Goal: Task Accomplishment & Management: Use online tool/utility

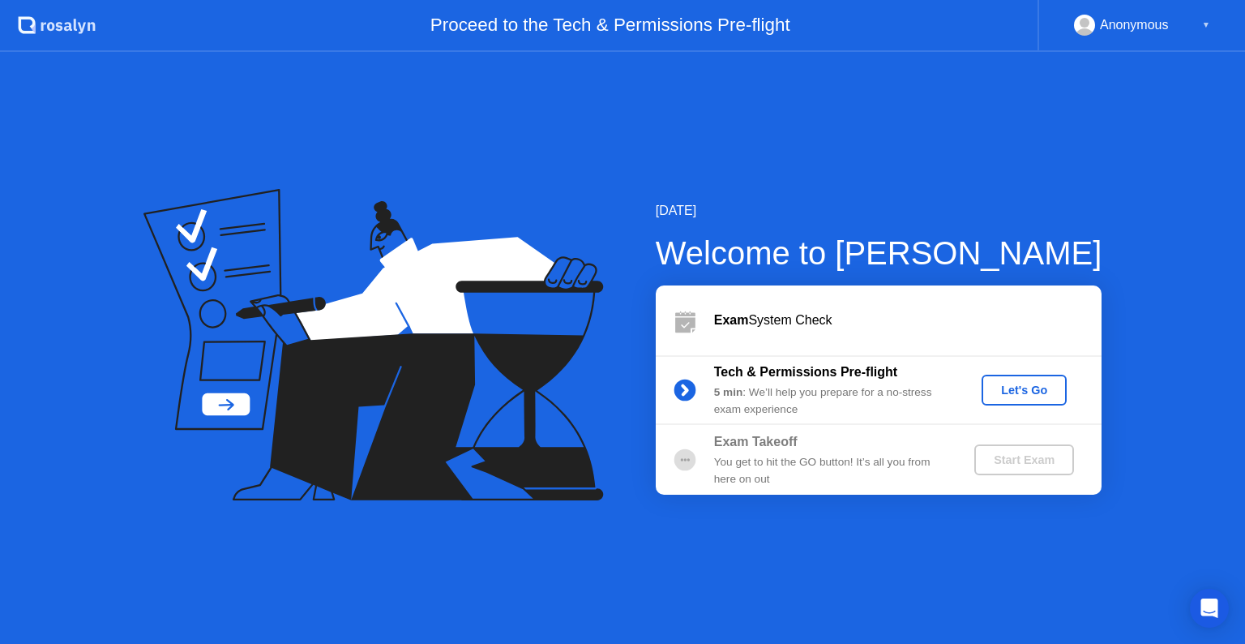
click at [1028, 388] on div "Let's Go" at bounding box center [1024, 390] width 72 height 13
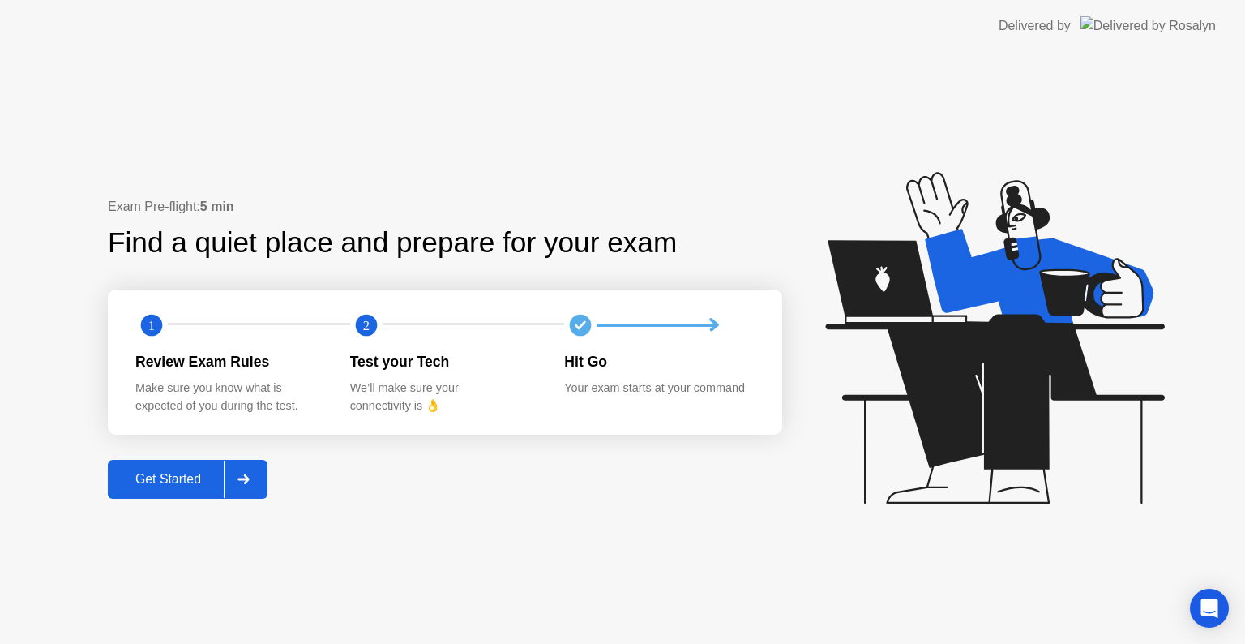
click at [165, 472] on div "Get Started" at bounding box center [168, 479] width 111 height 15
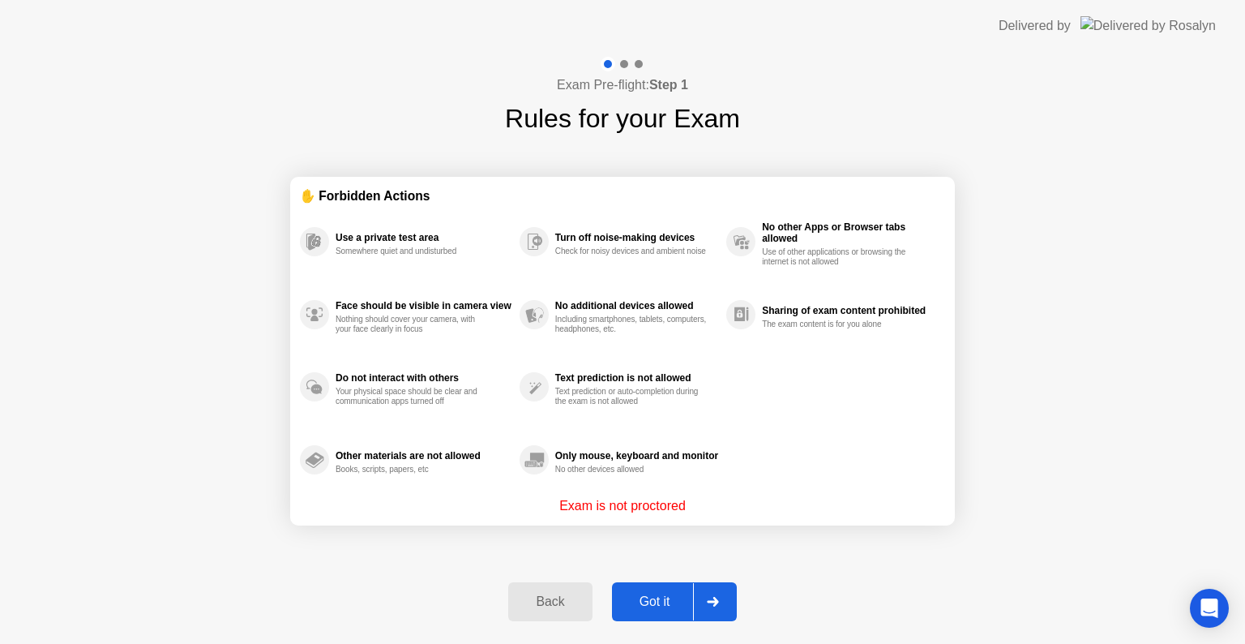
click at [1008, 510] on div "Exam Pre-flight: Step 1 Rules for your Exam ✋ Forbidden Actions Use a private t…" at bounding box center [622, 348] width 1245 height 592
click at [641, 598] on div "Got it" at bounding box center [655, 601] width 76 height 15
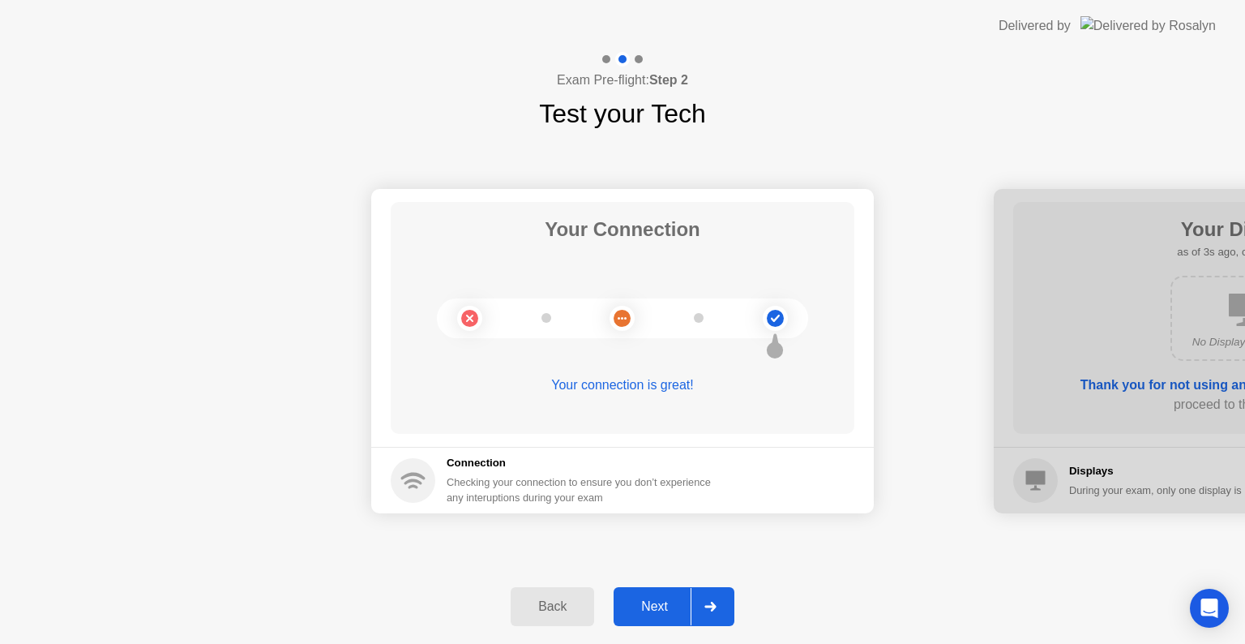
click at [660, 603] on div "Next" at bounding box center [655, 606] width 72 height 15
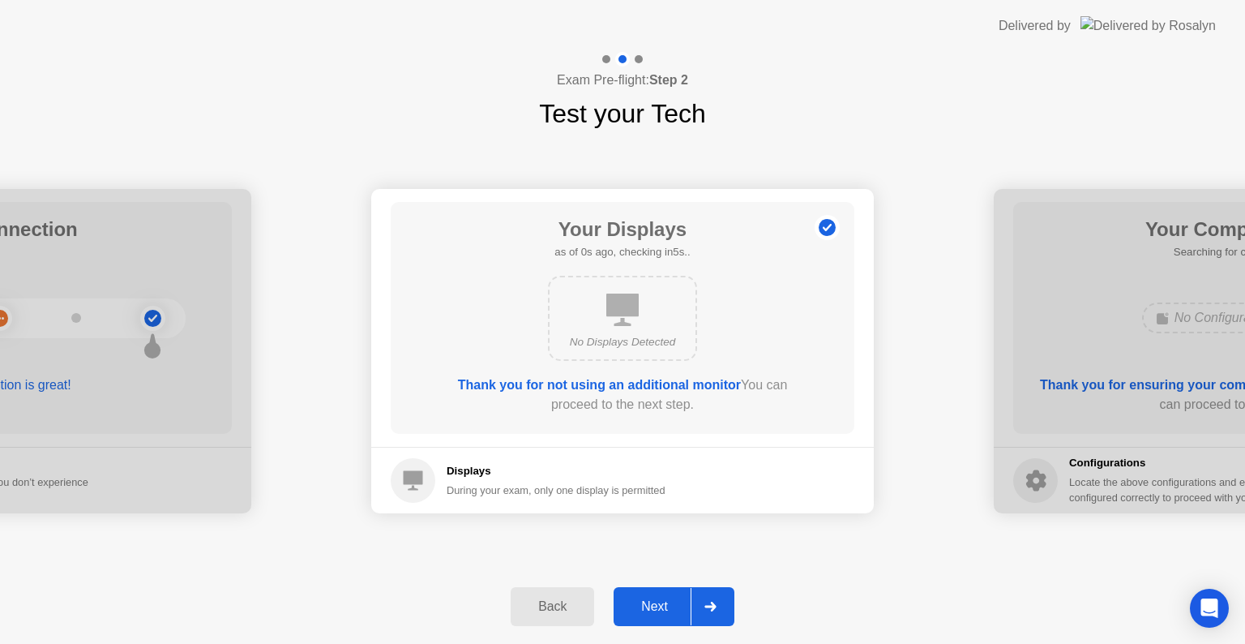
click at [660, 603] on div "Next" at bounding box center [655, 606] width 72 height 15
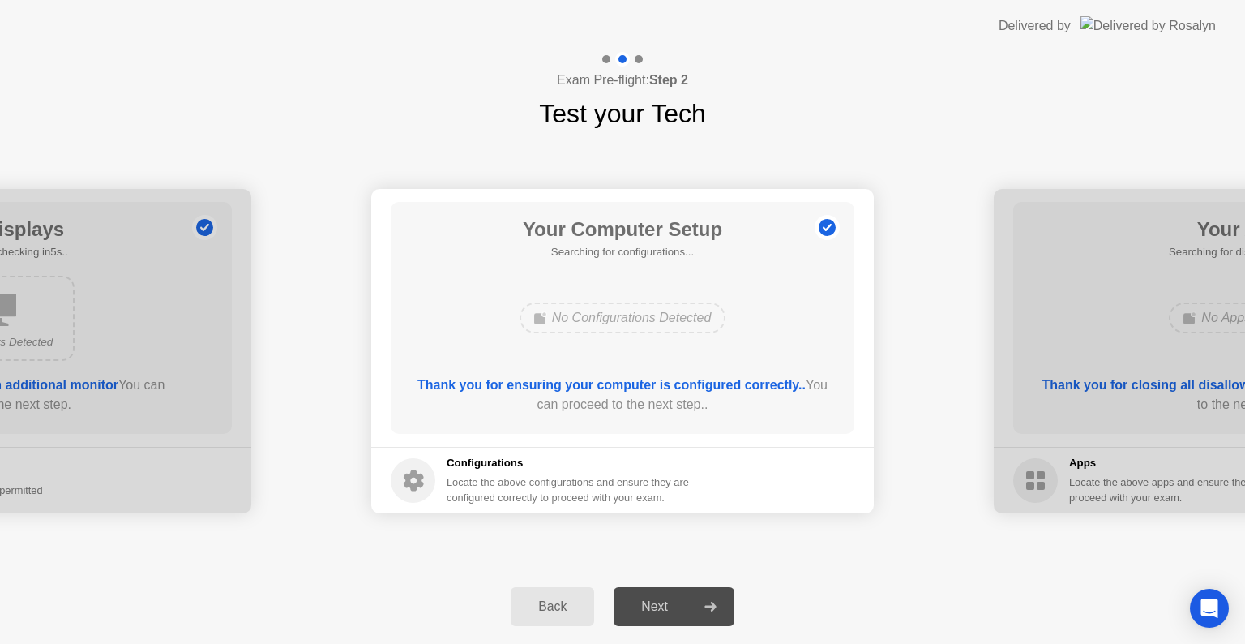
click at [660, 603] on div "Next" at bounding box center [655, 606] width 72 height 15
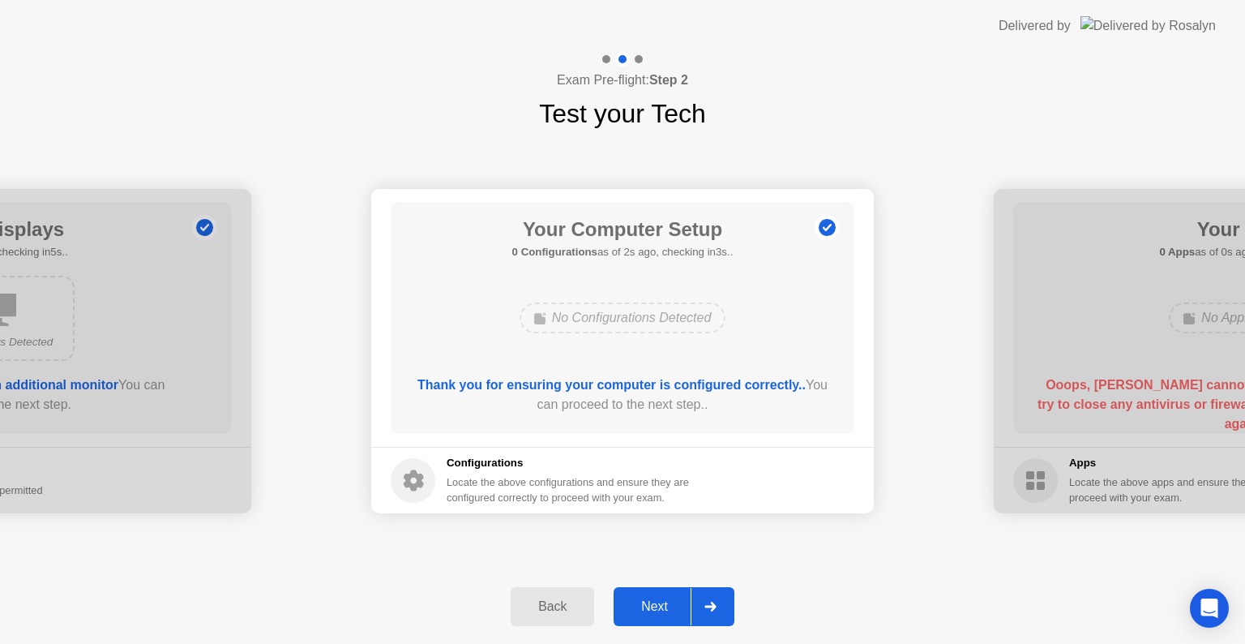
click at [657, 599] on div "Next" at bounding box center [655, 606] width 72 height 15
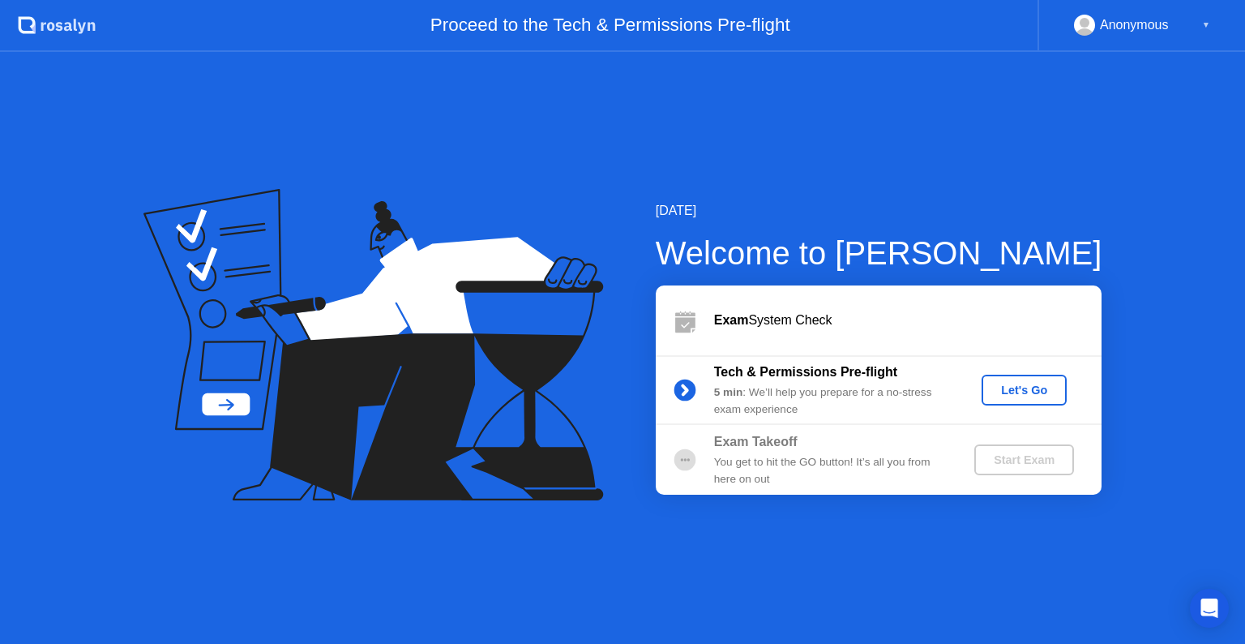
click at [1035, 388] on div "Let's Go" at bounding box center [1024, 390] width 72 height 13
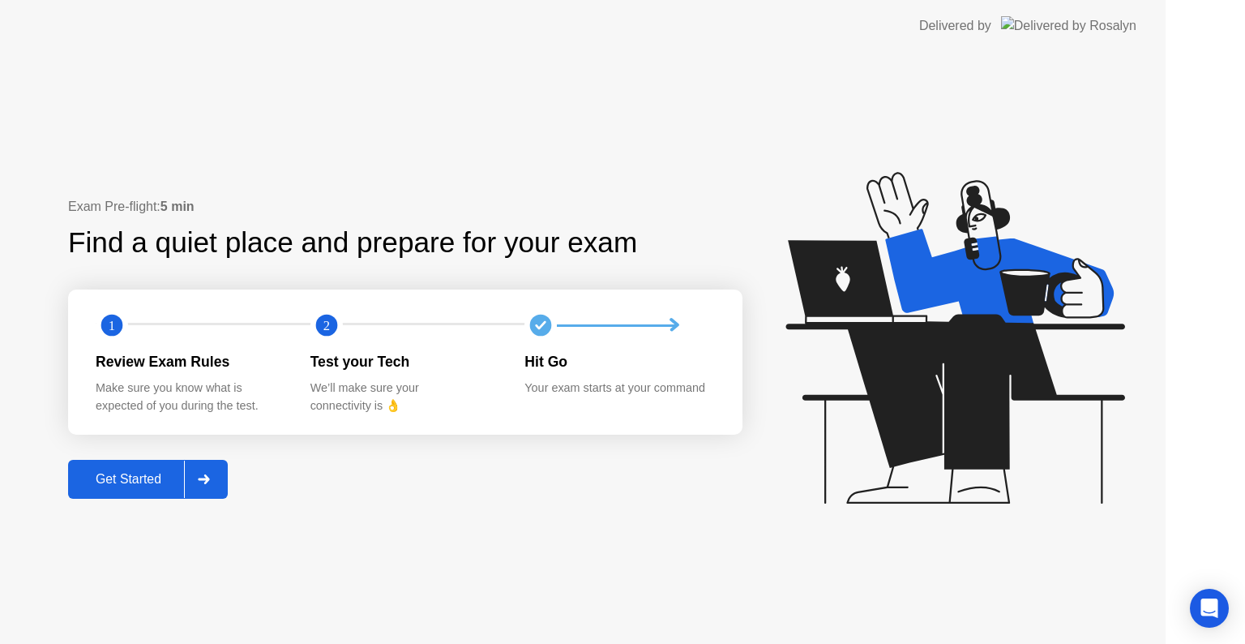
click at [178, 474] on div "Get Started" at bounding box center [128, 479] width 111 height 15
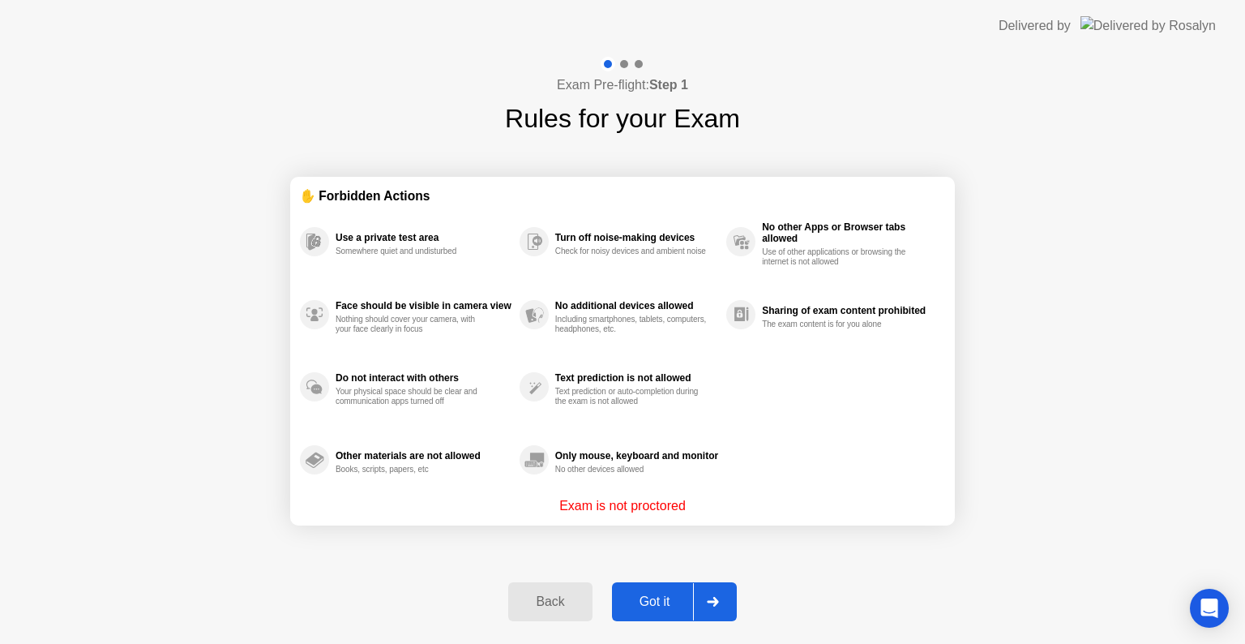
click at [662, 601] on div "Got it" at bounding box center [655, 601] width 76 height 15
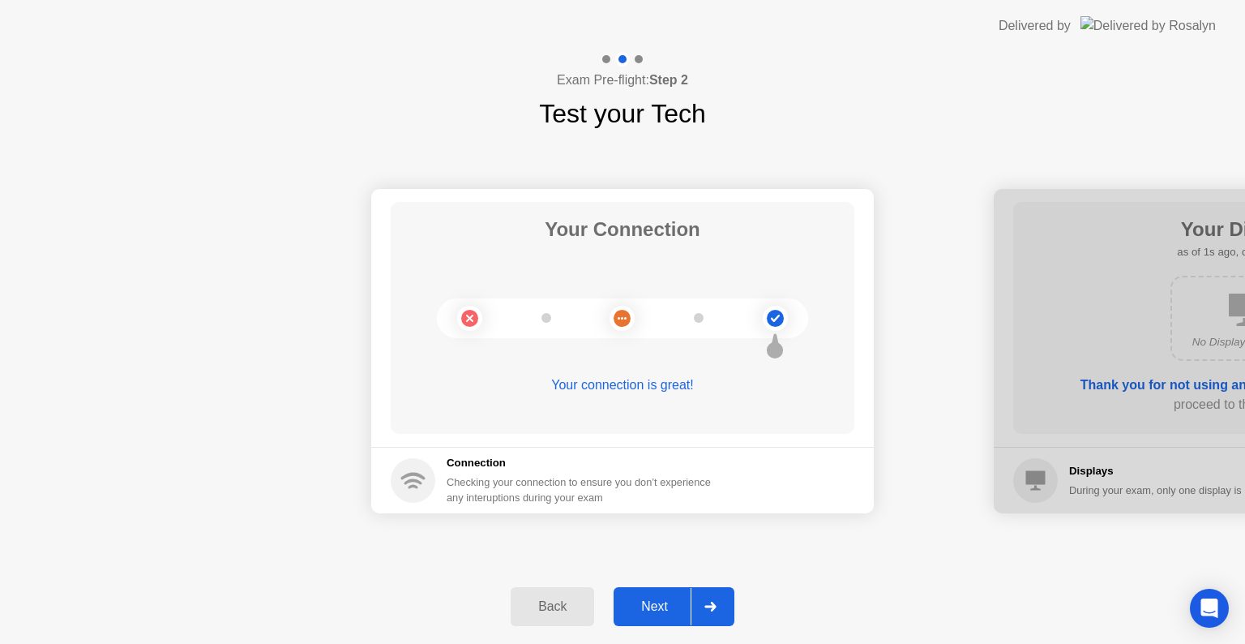
click at [633, 594] on button "Next" at bounding box center [674, 606] width 121 height 39
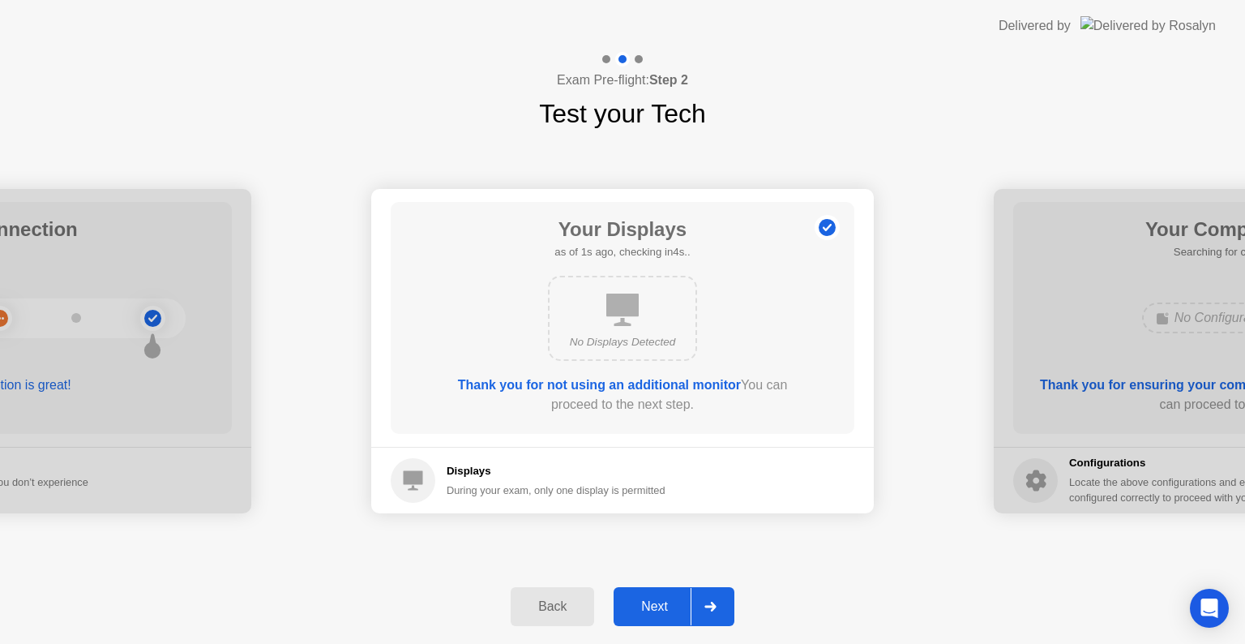
click at [633, 594] on button "Next" at bounding box center [674, 606] width 121 height 39
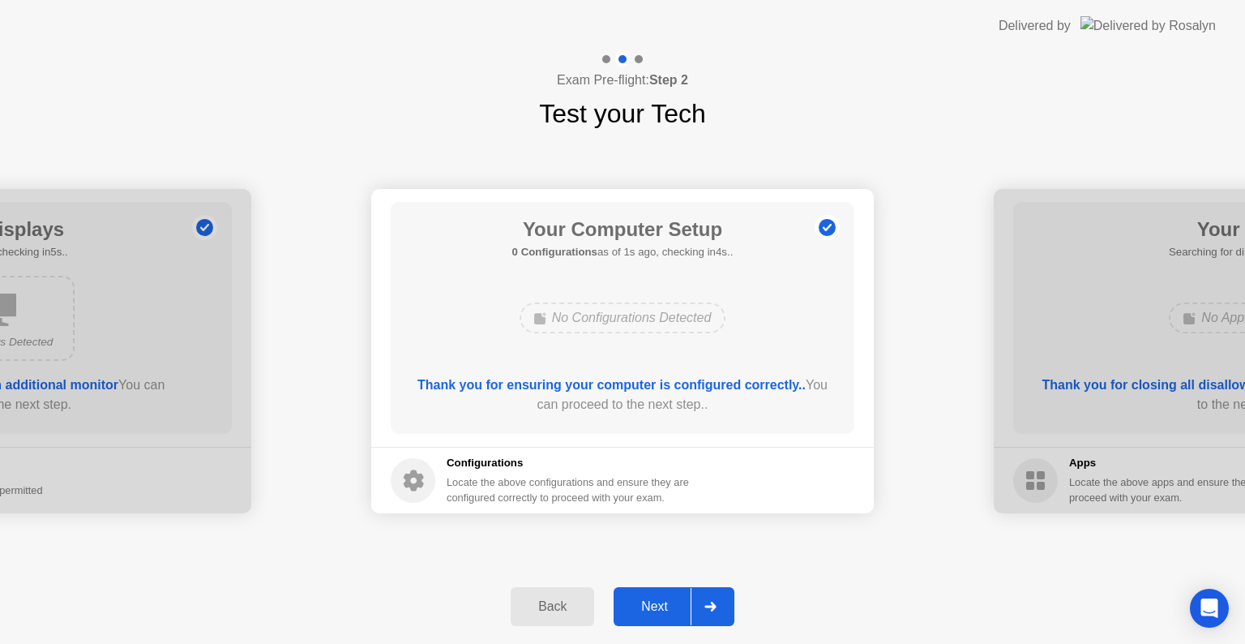
click at [662, 601] on div "Next" at bounding box center [655, 606] width 72 height 15
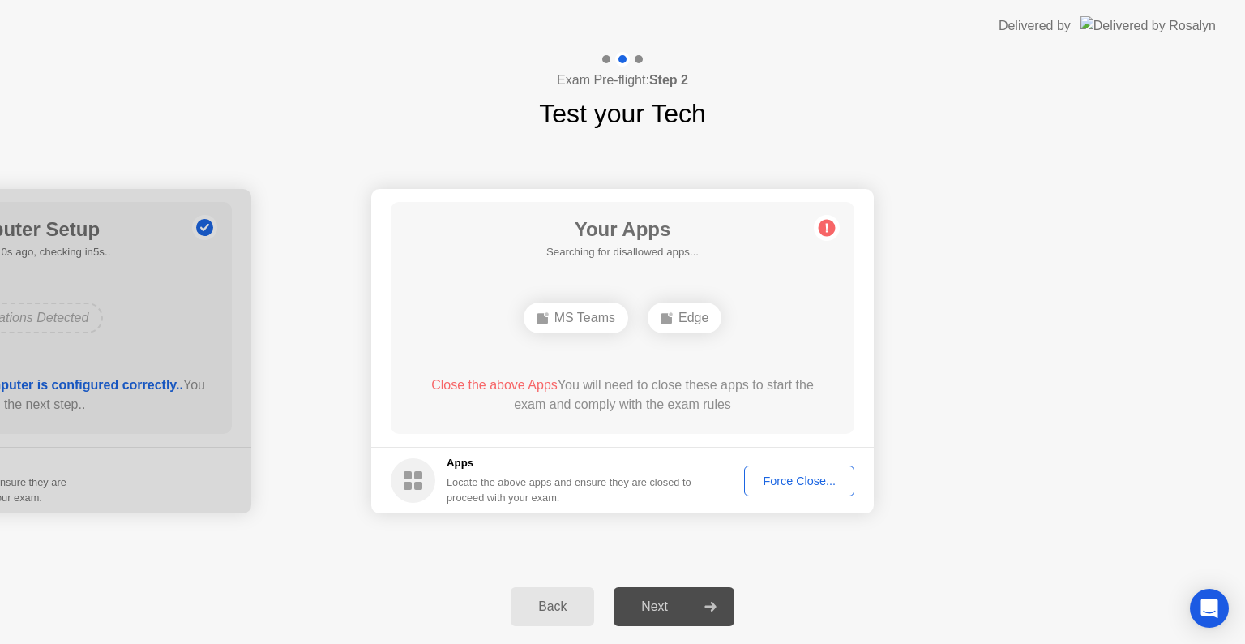
click at [801, 483] on div "Force Close..." at bounding box center [799, 480] width 99 height 13
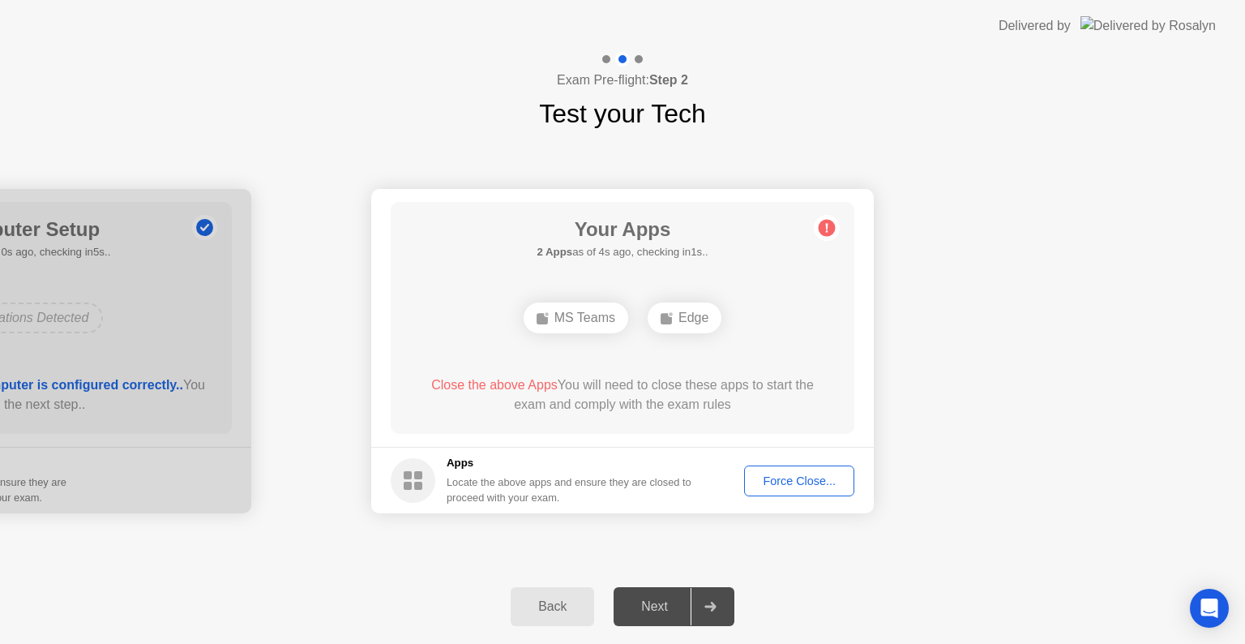
click at [803, 479] on div "Force Close..." at bounding box center [799, 480] width 99 height 13
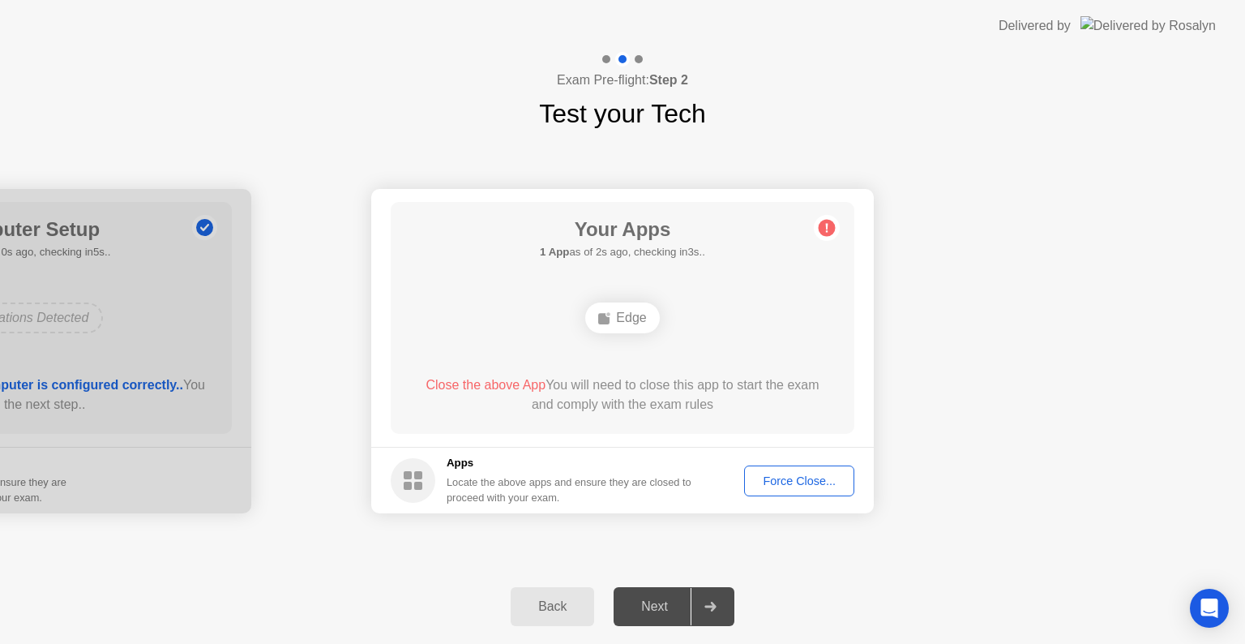
click at [779, 489] on button "Force Close..." at bounding box center [799, 480] width 110 height 31
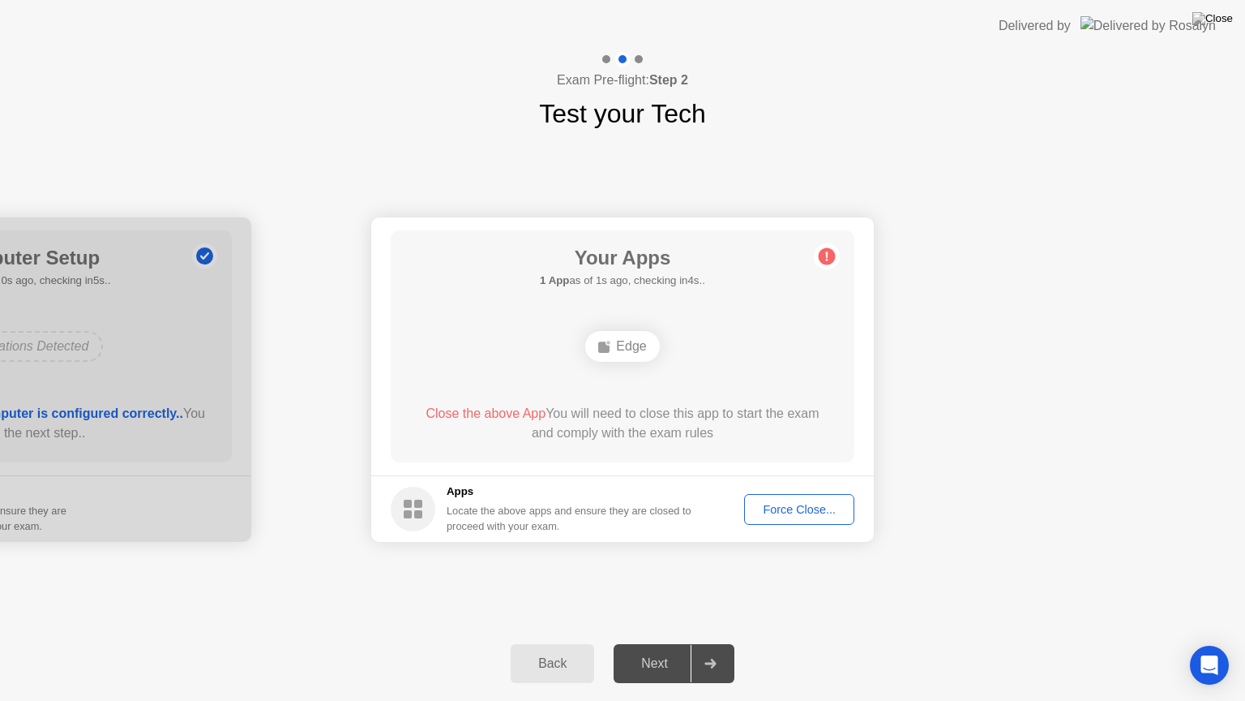
click at [782, 503] on div "Force Close..." at bounding box center [799, 509] width 99 height 13
click at [799, 503] on div "Force Close..." at bounding box center [799, 509] width 99 height 13
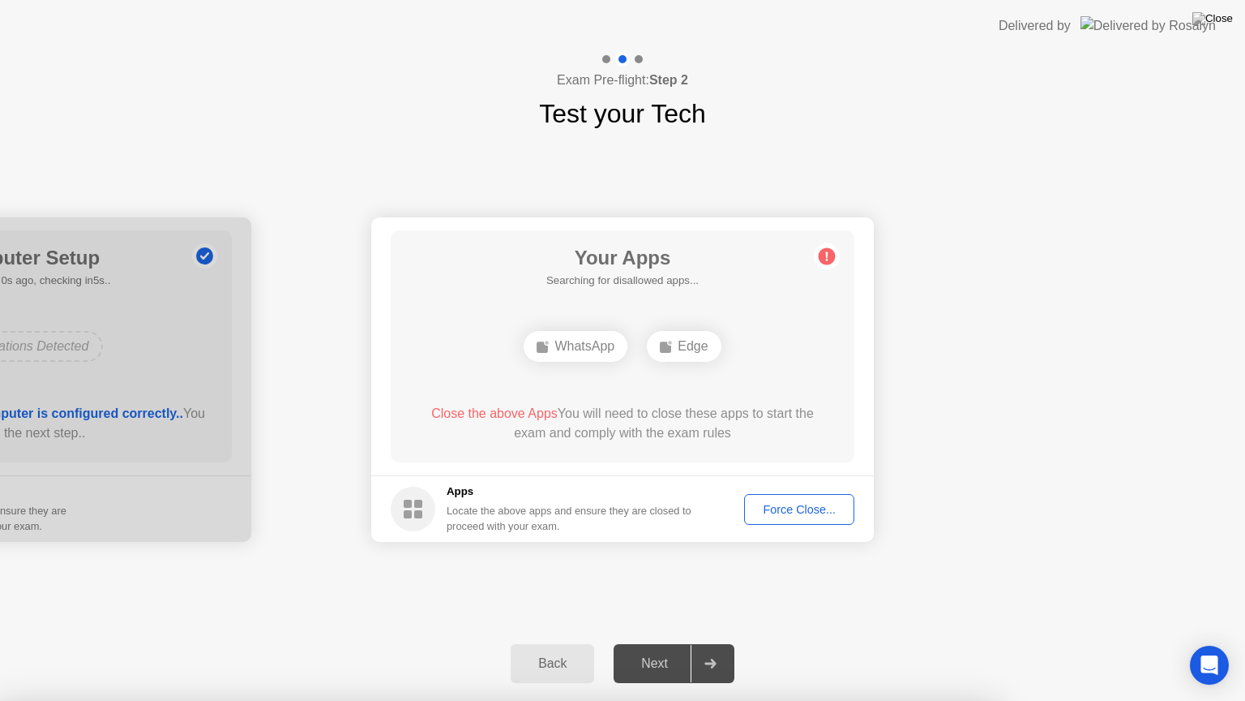
click at [793, 510] on div "Force Close..." at bounding box center [799, 509] width 99 height 13
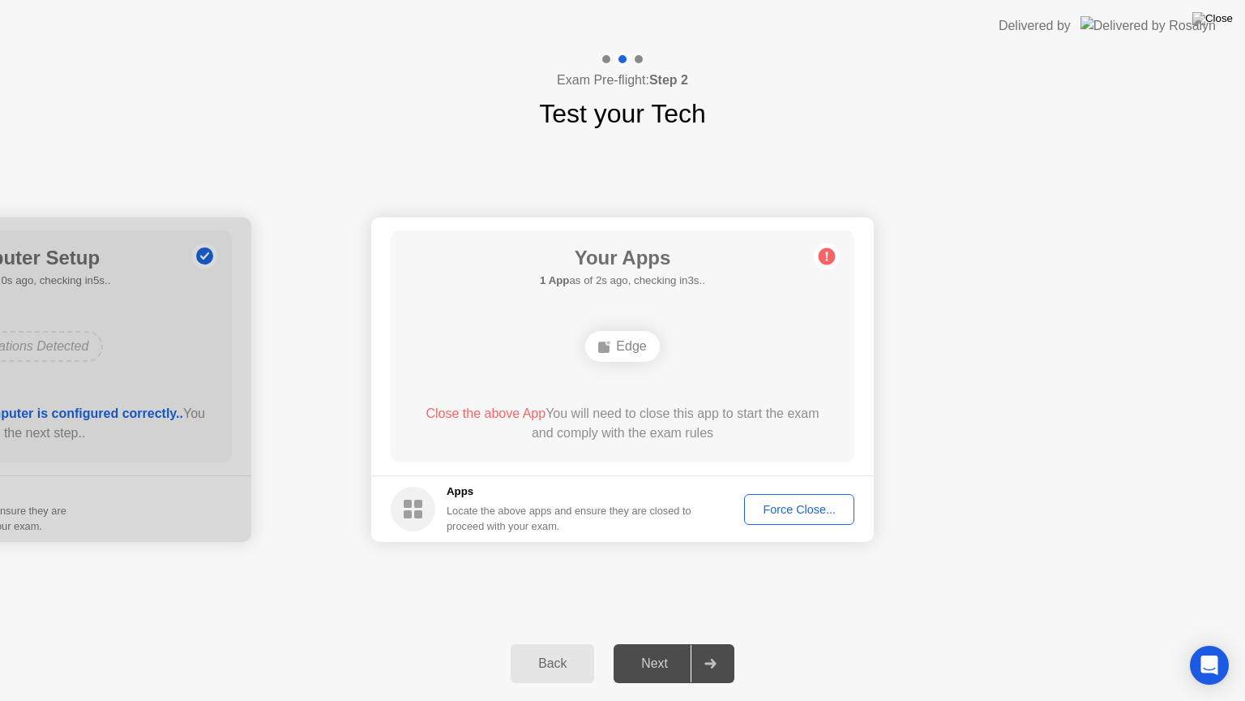
click at [623, 347] on div "Edge" at bounding box center [622, 346] width 74 height 31
click at [542, 643] on div "Back" at bounding box center [553, 663] width 74 height 15
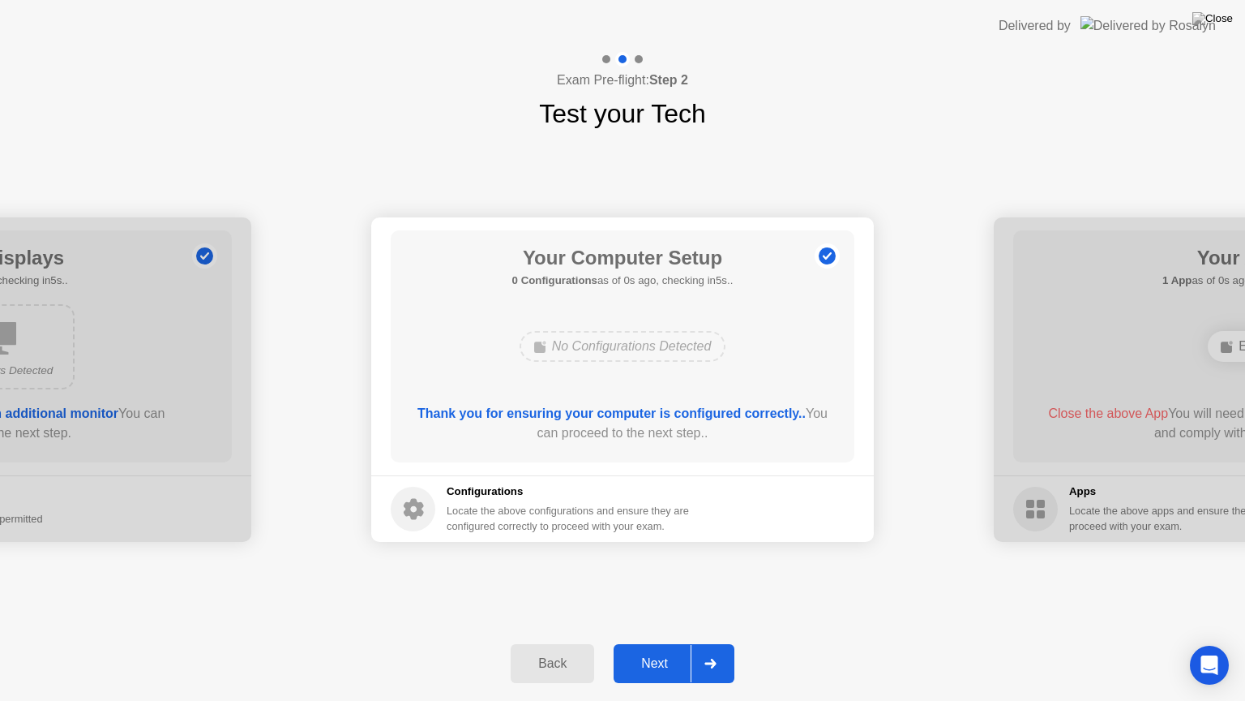
click at [648, 643] on div "Next" at bounding box center [655, 663] width 72 height 15
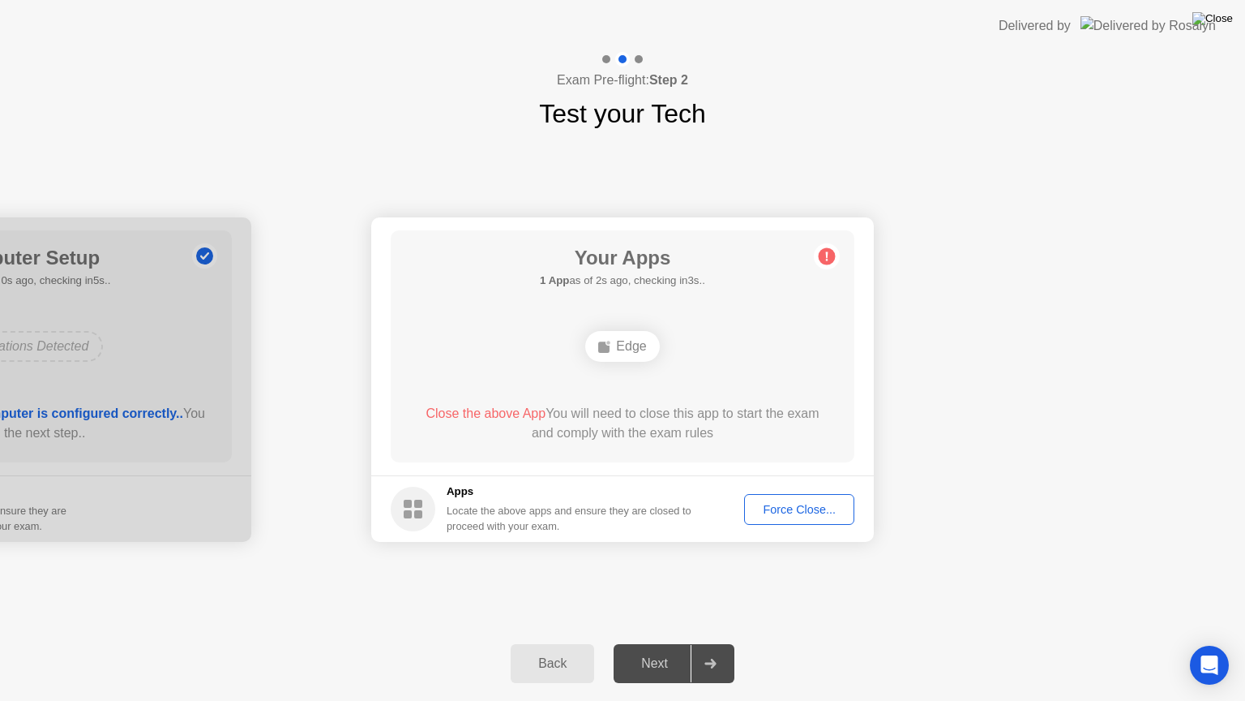
click at [1224, 23] on img at bounding box center [1213, 18] width 41 height 13
click at [551, 643] on div "Back" at bounding box center [553, 663] width 74 height 15
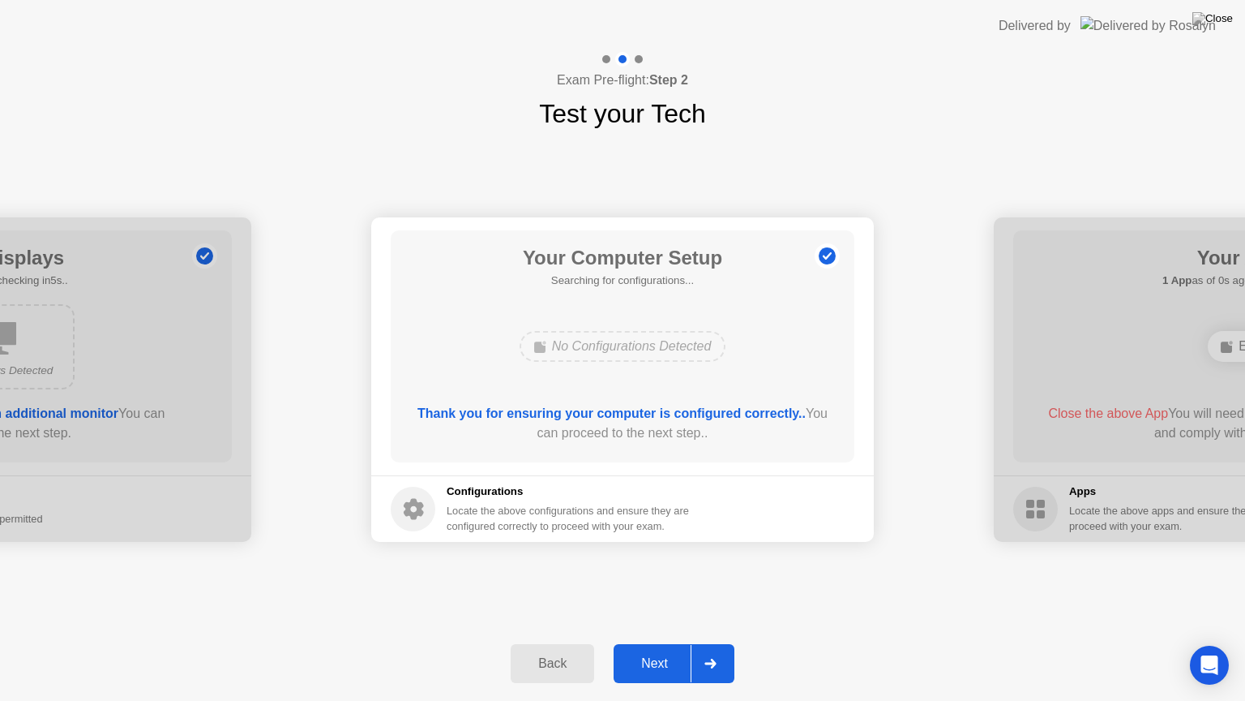
click at [551, 643] on div "Back" at bounding box center [553, 663] width 74 height 15
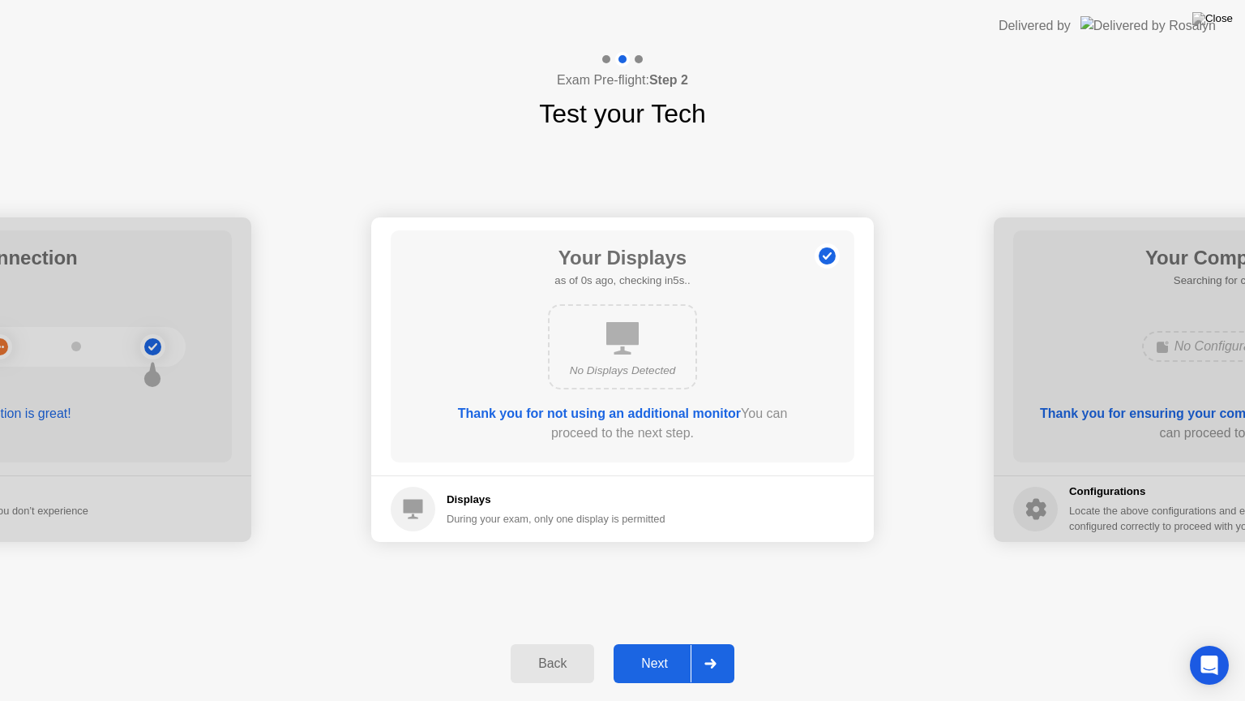
click at [551, 643] on div "Back" at bounding box center [553, 663] width 74 height 15
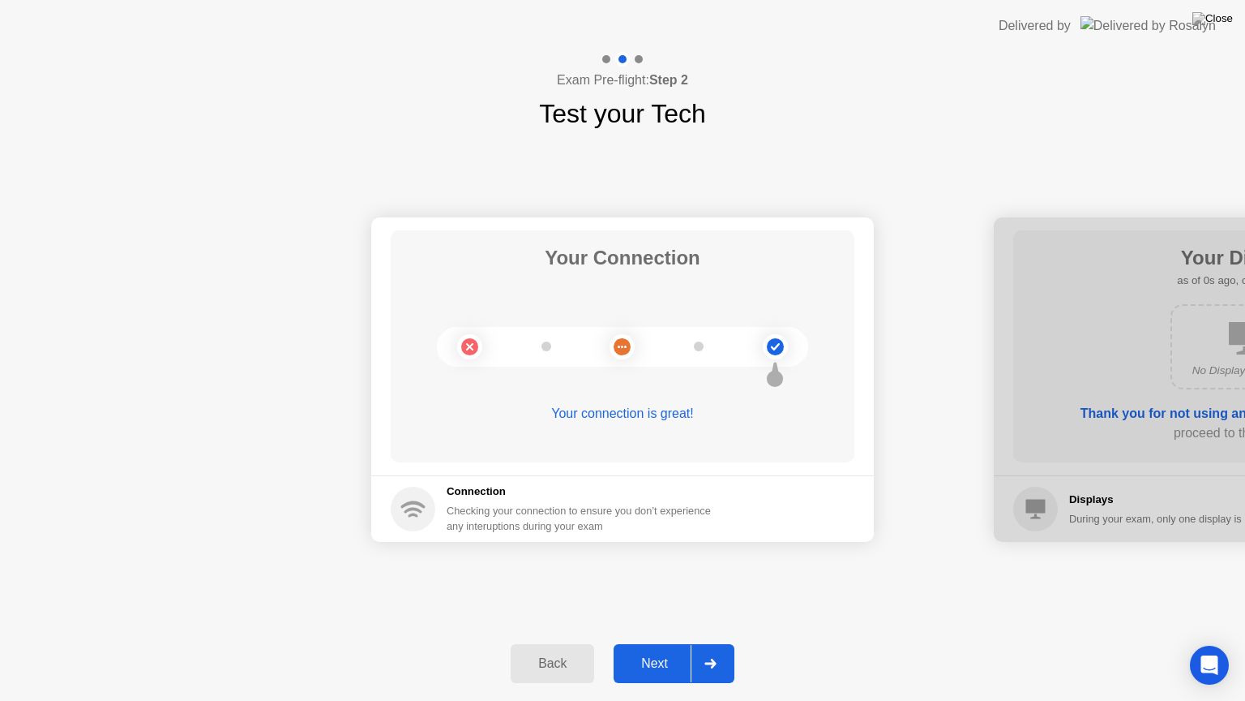
click at [551, 643] on div "Back" at bounding box center [553, 663] width 74 height 15
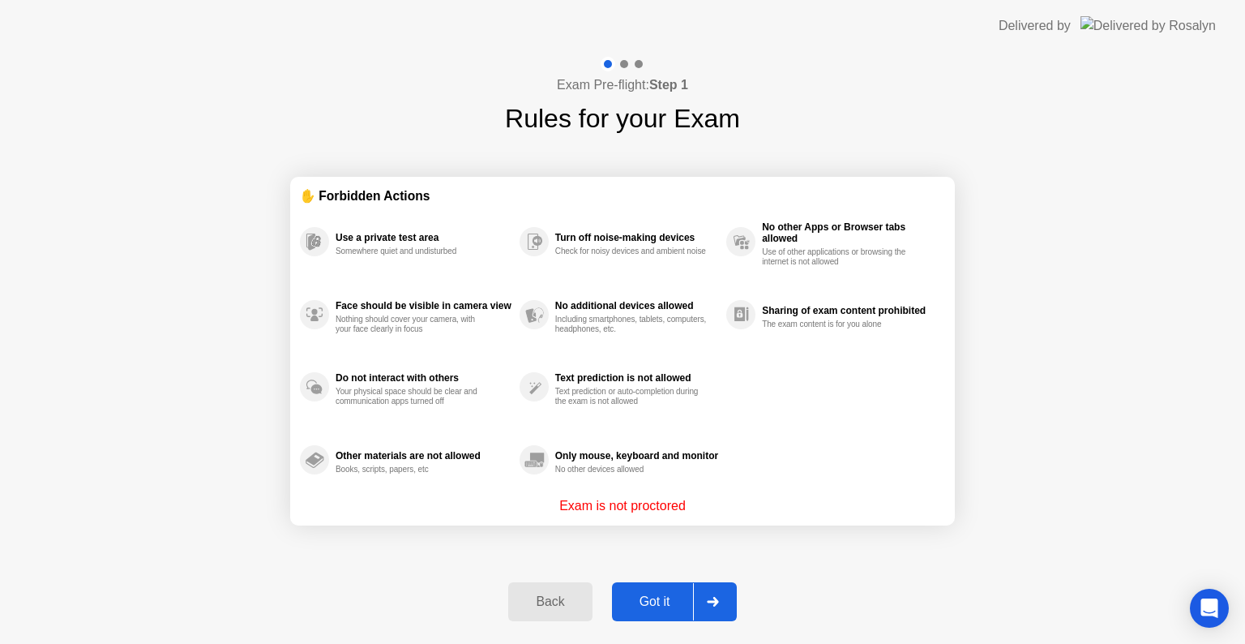
click at [663, 588] on button "Got it" at bounding box center [674, 601] width 125 height 39
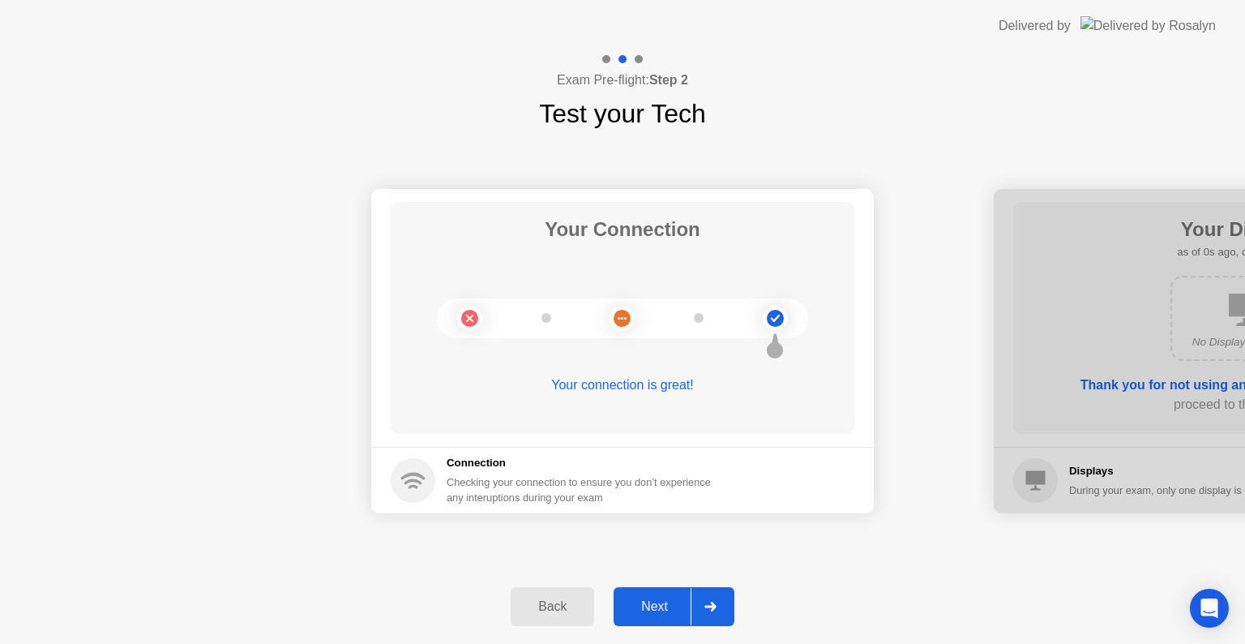
click at [665, 599] on div "Next" at bounding box center [655, 606] width 72 height 15
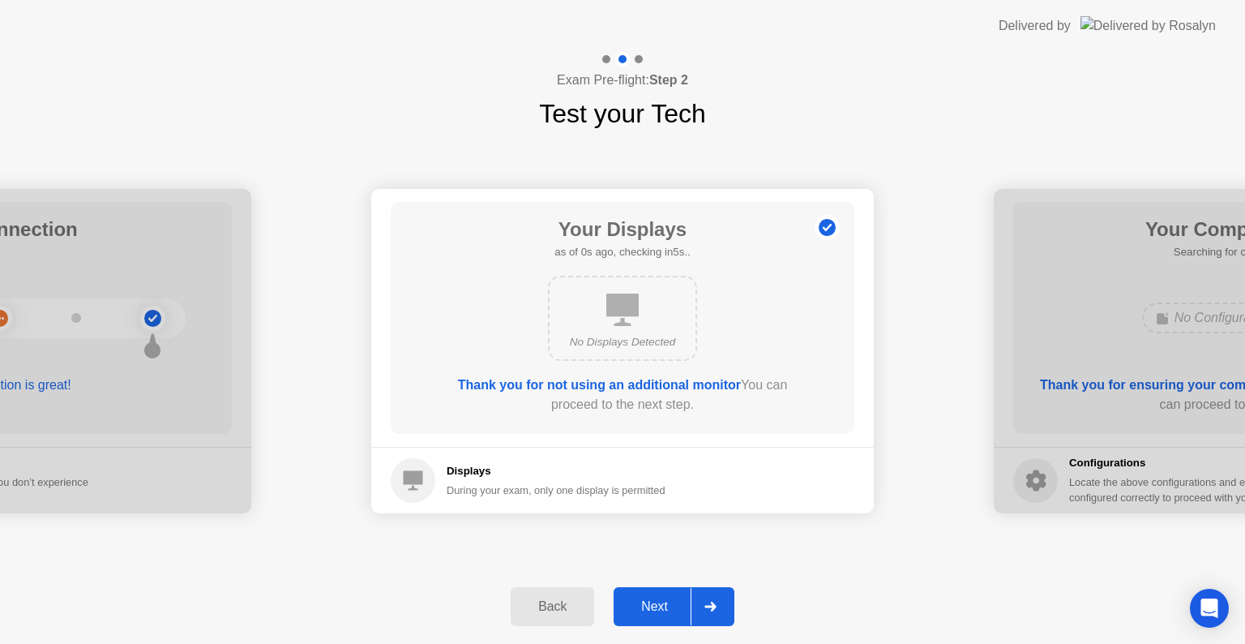
click at [665, 599] on div "Next" at bounding box center [655, 606] width 72 height 15
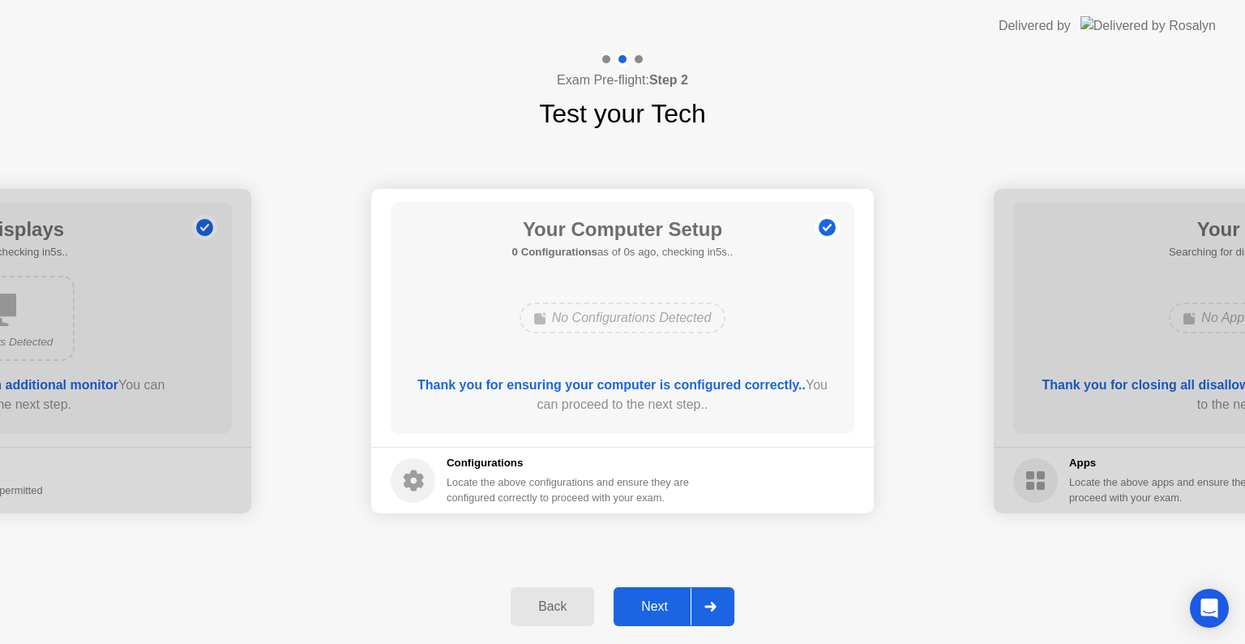
click at [665, 599] on div "Next" at bounding box center [655, 606] width 72 height 15
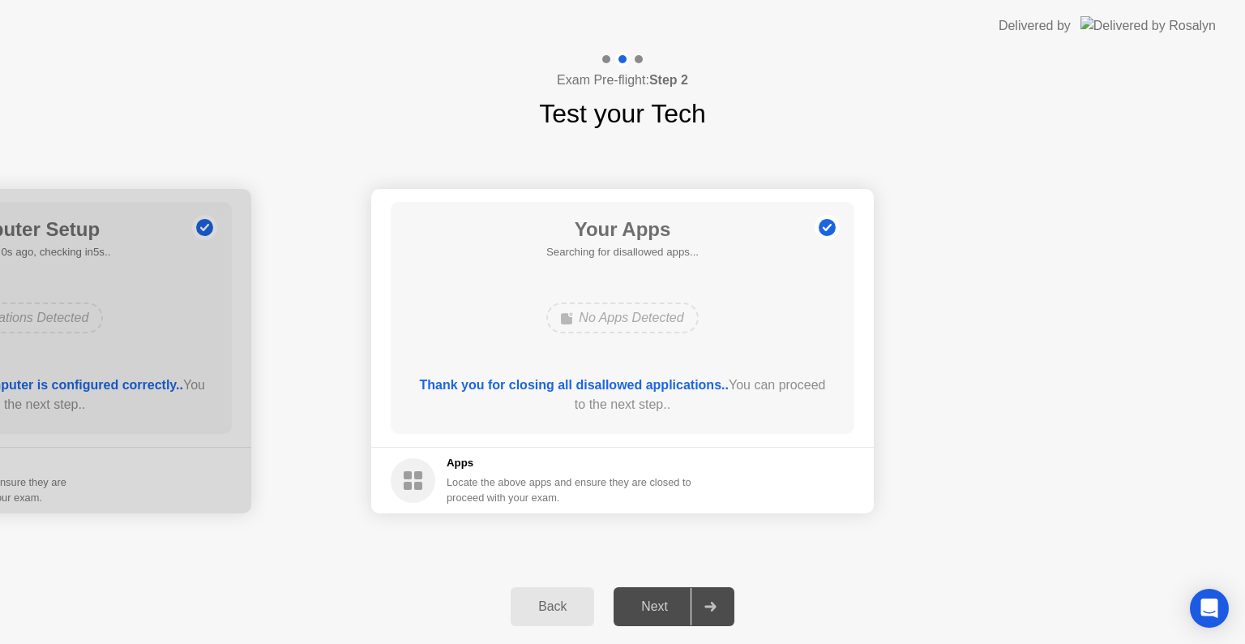
click at [665, 599] on div "Next" at bounding box center [655, 606] width 72 height 15
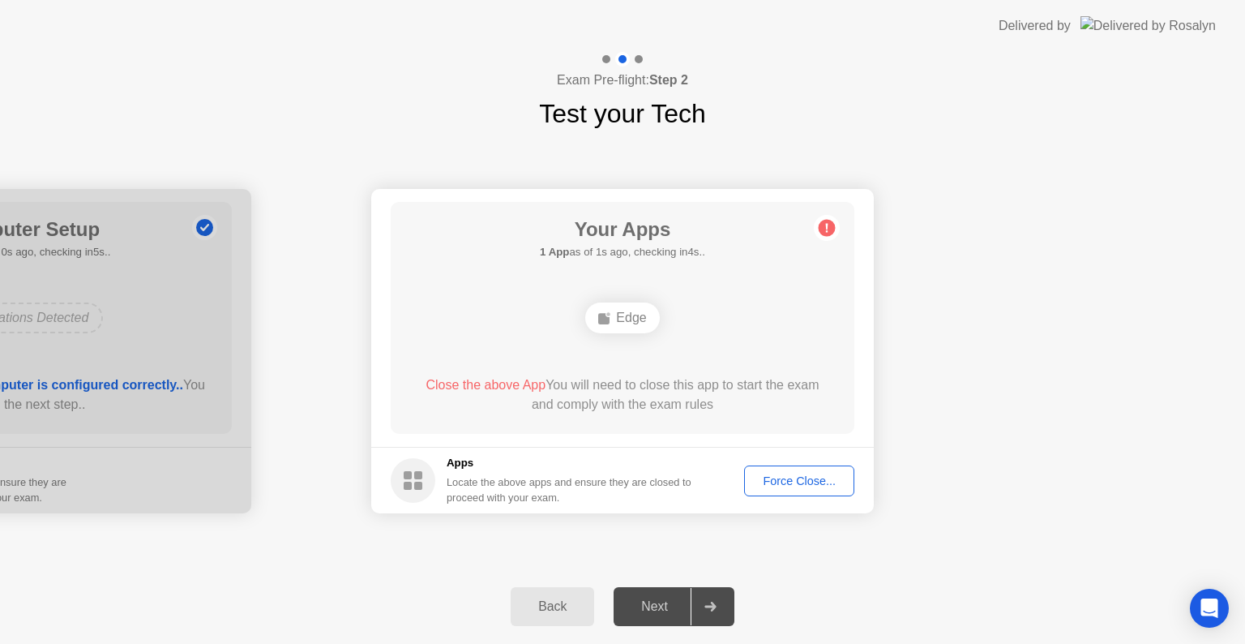
click at [774, 474] on div "Force Close..." at bounding box center [799, 480] width 99 height 13
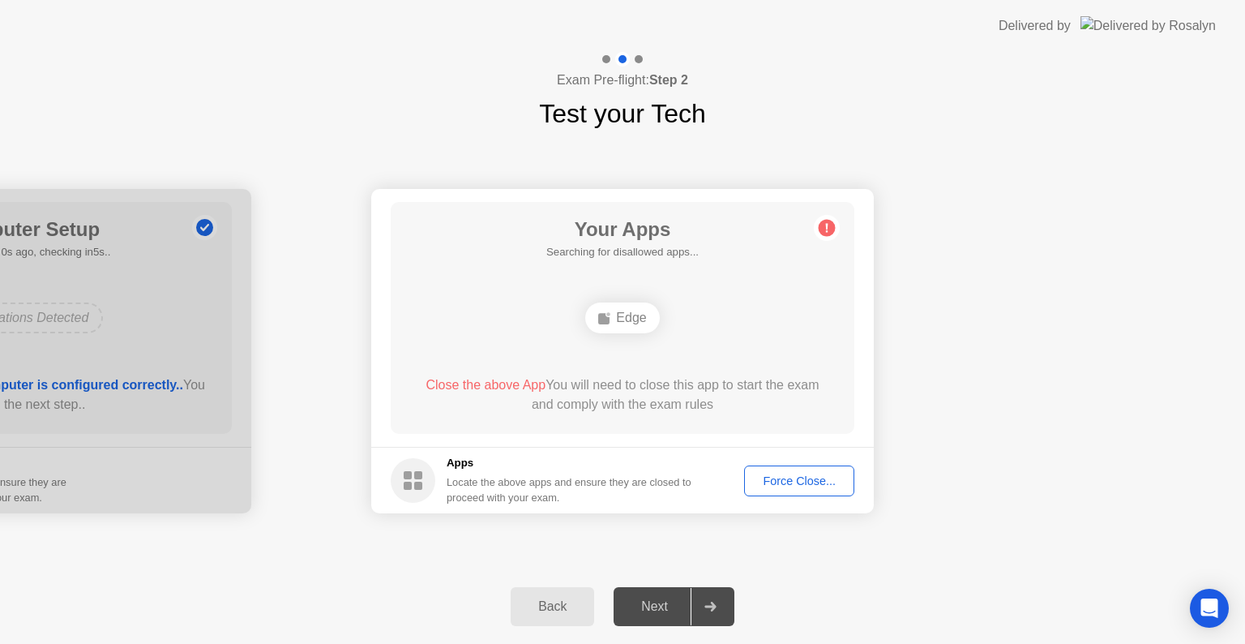
click at [820, 474] on div "Force Close..." at bounding box center [799, 480] width 99 height 13
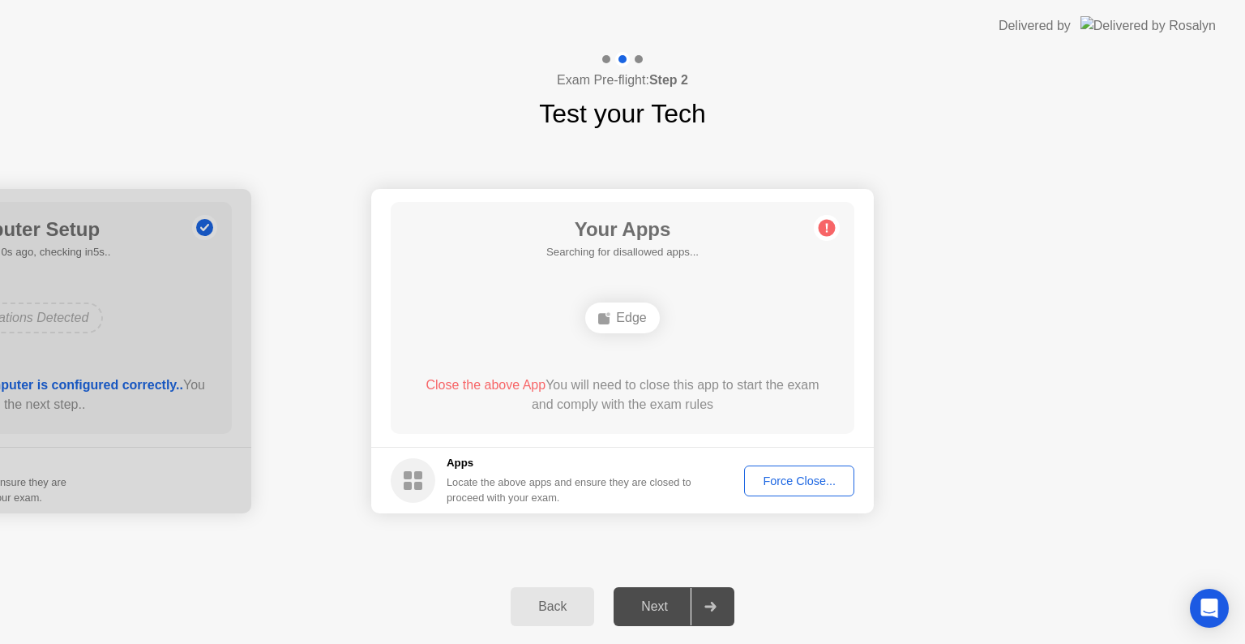
click at [808, 474] on div "Force Close..." at bounding box center [799, 480] width 99 height 13
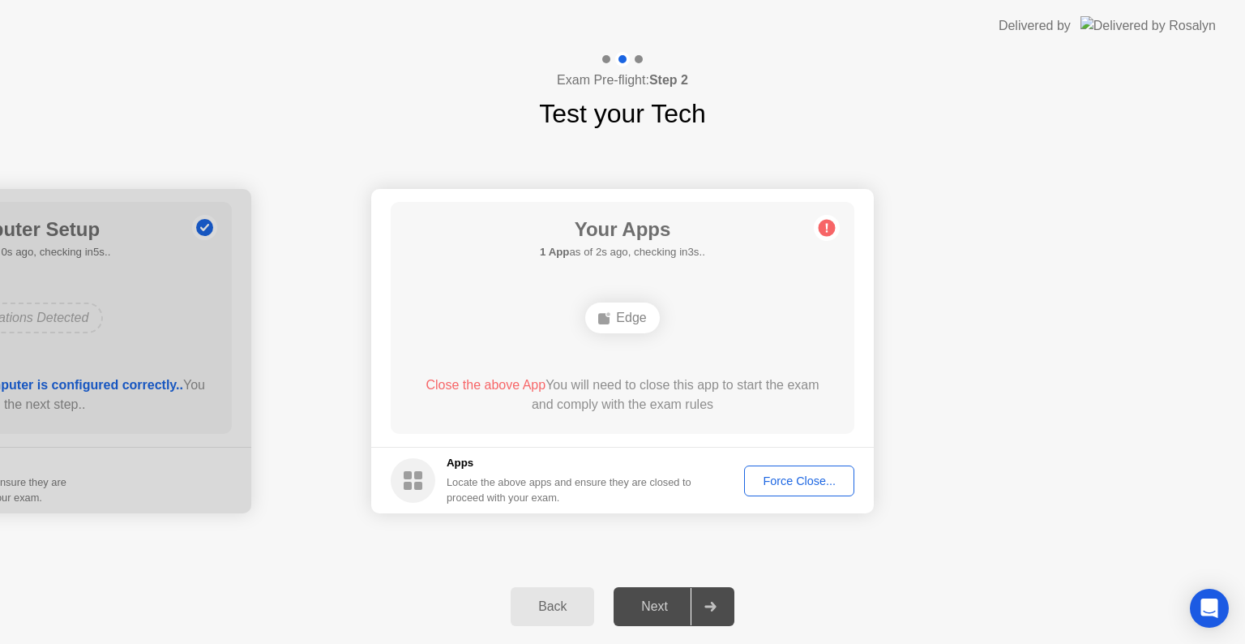
click at [795, 483] on div "Force Close..." at bounding box center [799, 480] width 99 height 13
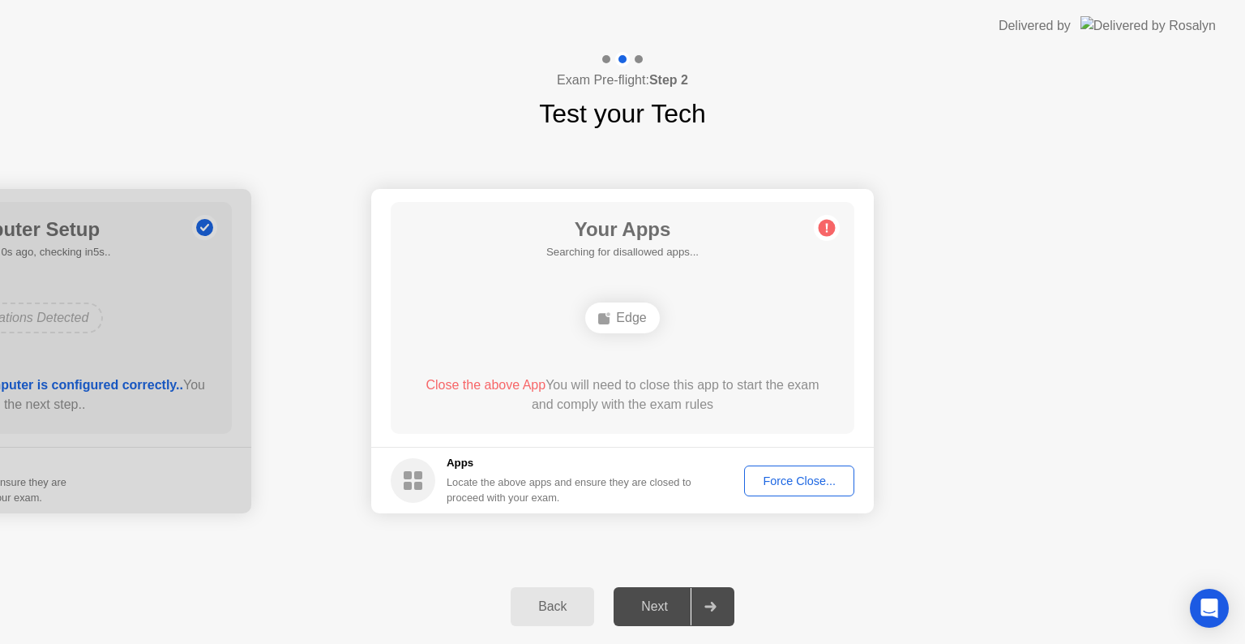
click at [774, 478] on div "Force Close..." at bounding box center [799, 480] width 99 height 13
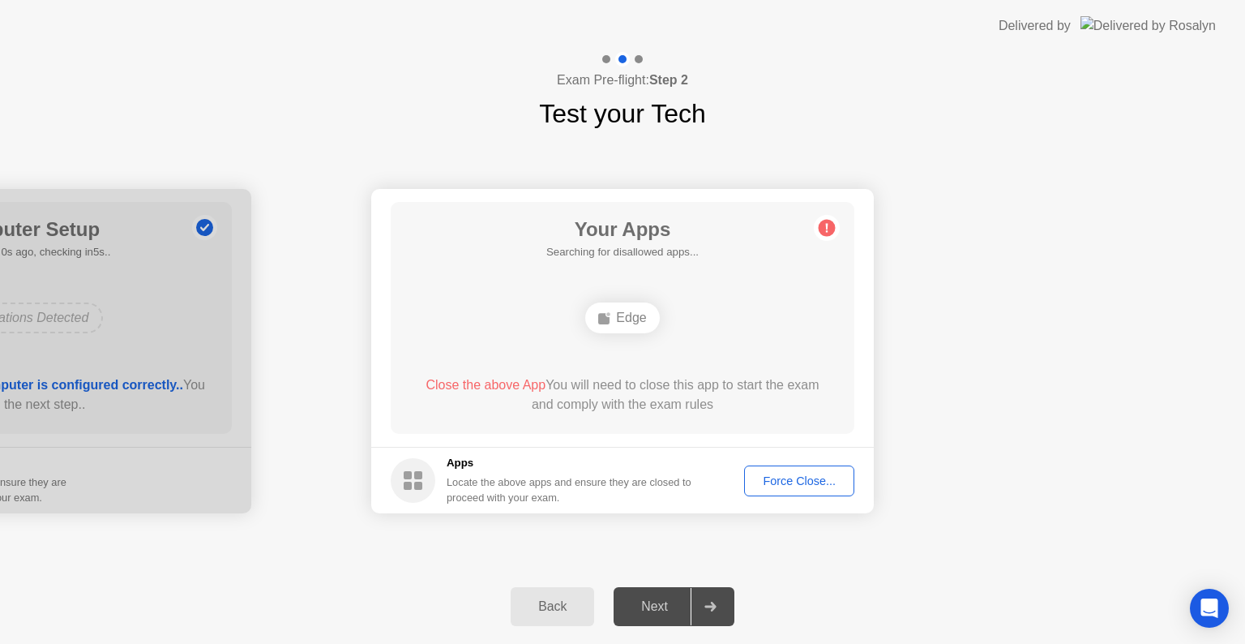
click at [799, 495] on button "Force Close..." at bounding box center [799, 480] width 110 height 31
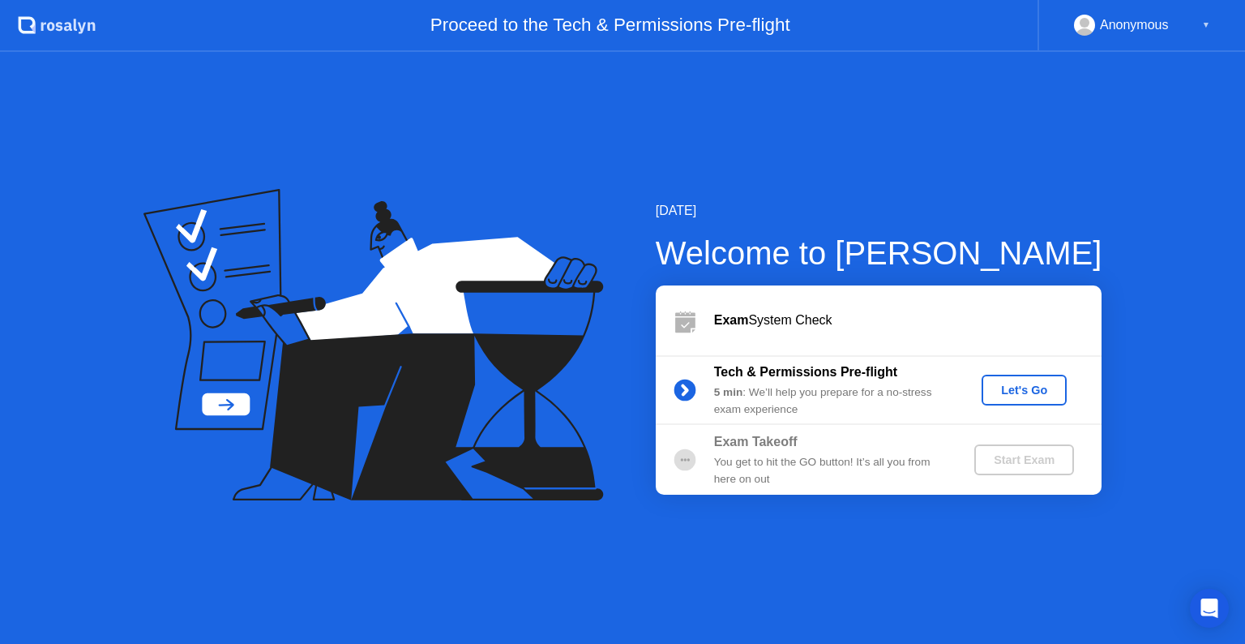
click at [1014, 402] on button "Let's Go" at bounding box center [1024, 390] width 85 height 31
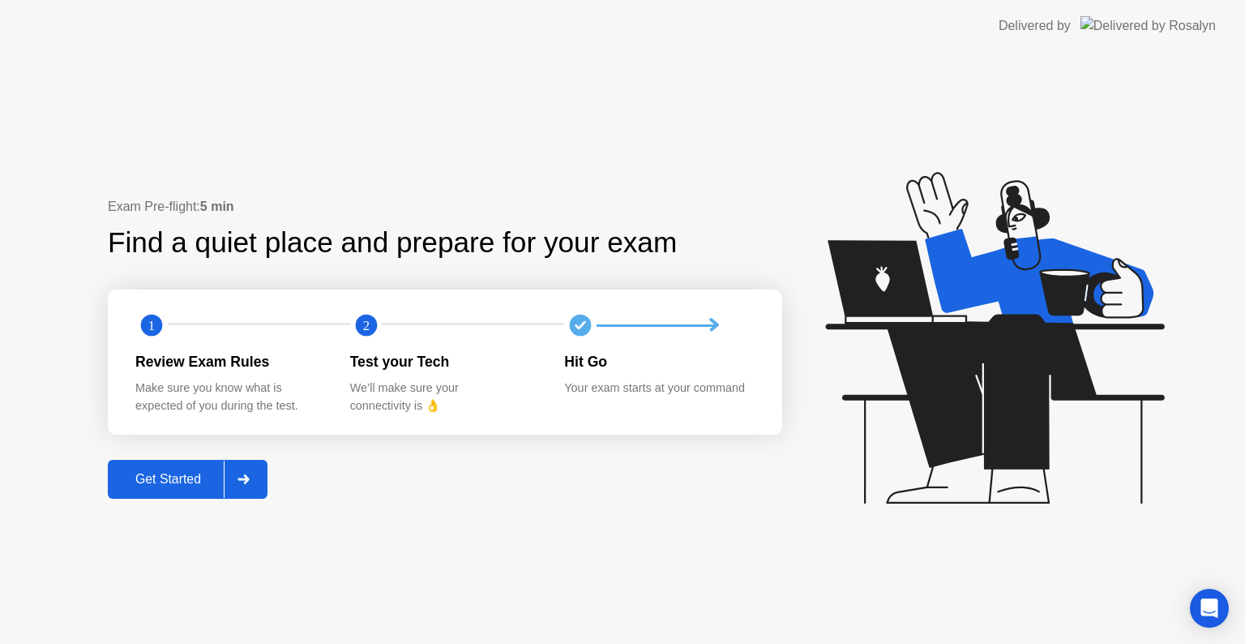
click at [191, 480] on div "Get Started" at bounding box center [168, 479] width 111 height 15
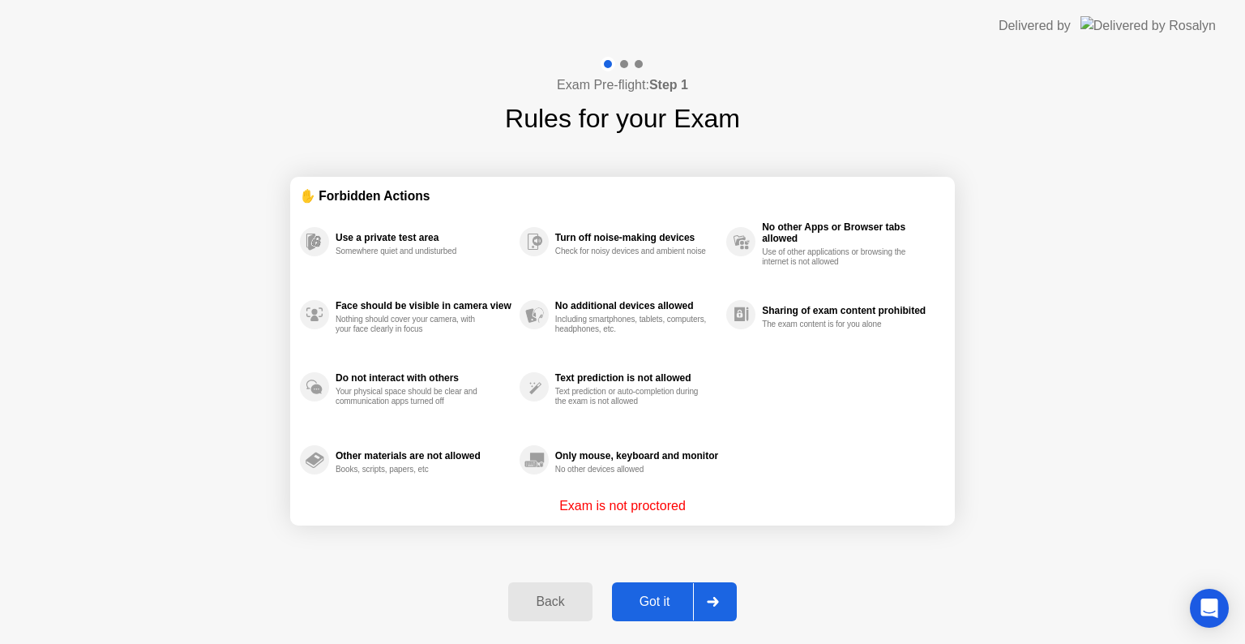
click at [651, 594] on div "Got it" at bounding box center [655, 601] width 76 height 15
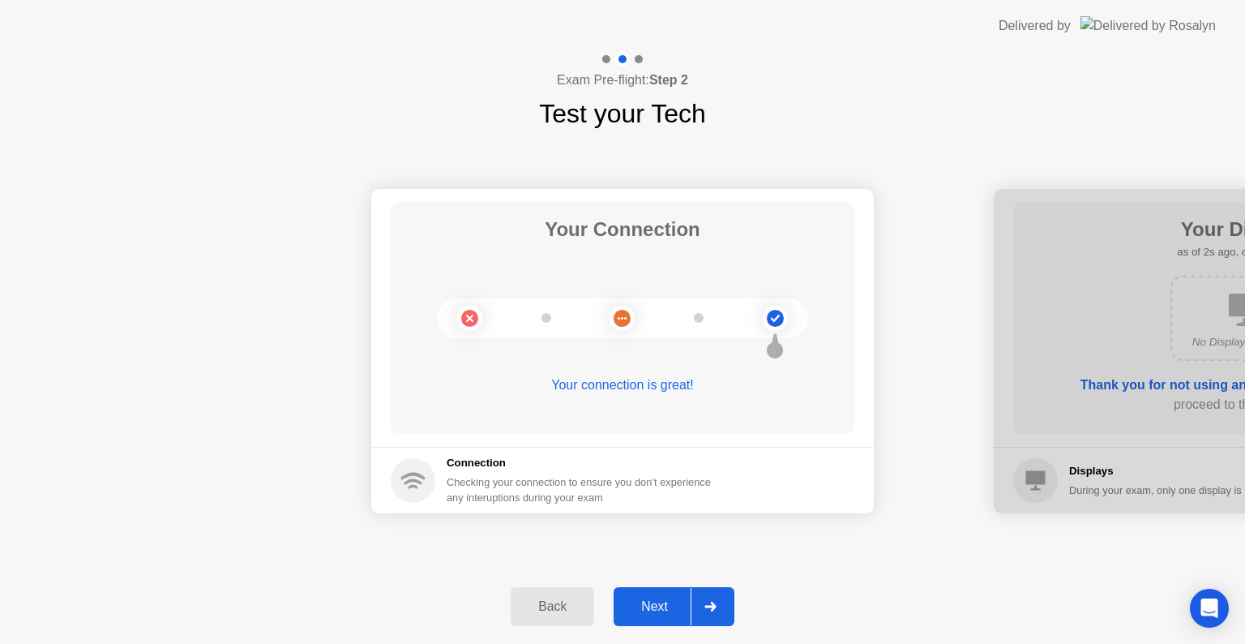
click at [659, 602] on div "Next" at bounding box center [655, 606] width 72 height 15
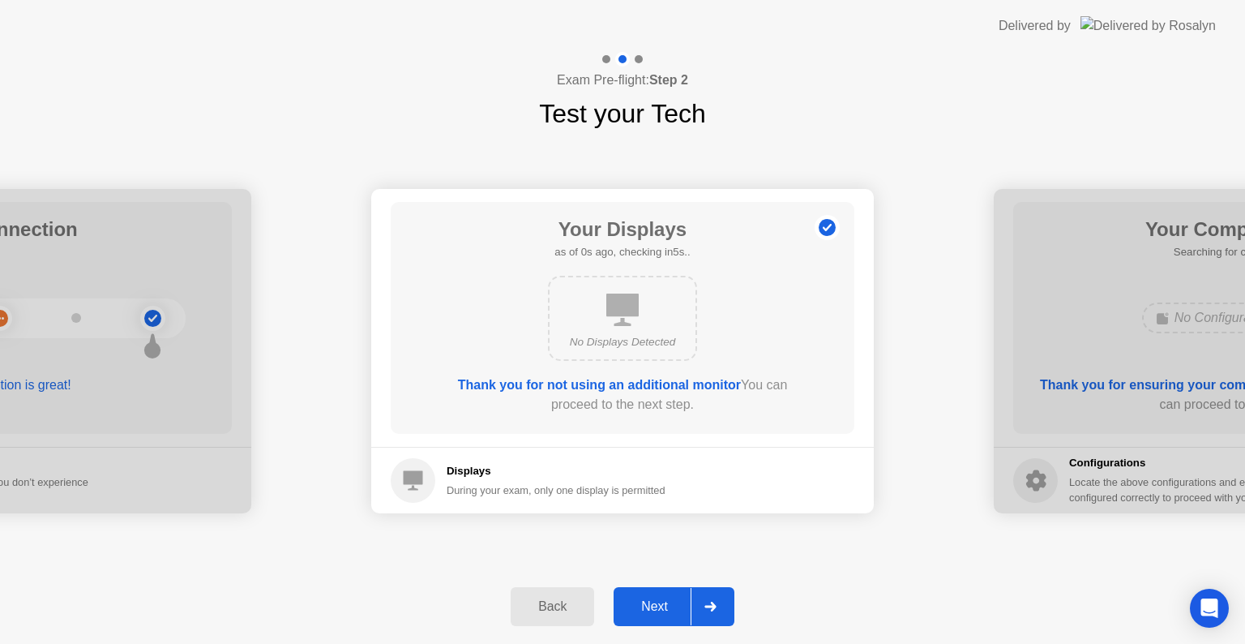
click at [659, 602] on div "Next" at bounding box center [655, 606] width 72 height 15
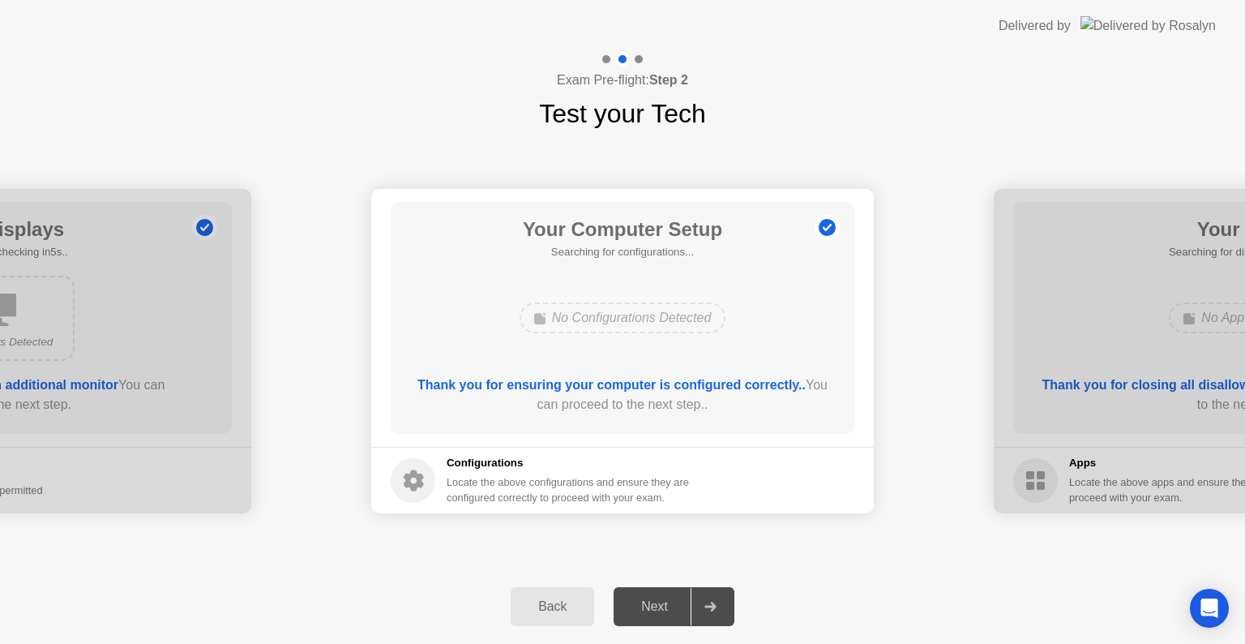
click at [659, 602] on div "Next" at bounding box center [655, 606] width 72 height 15
click at [650, 594] on button "Next" at bounding box center [674, 606] width 121 height 39
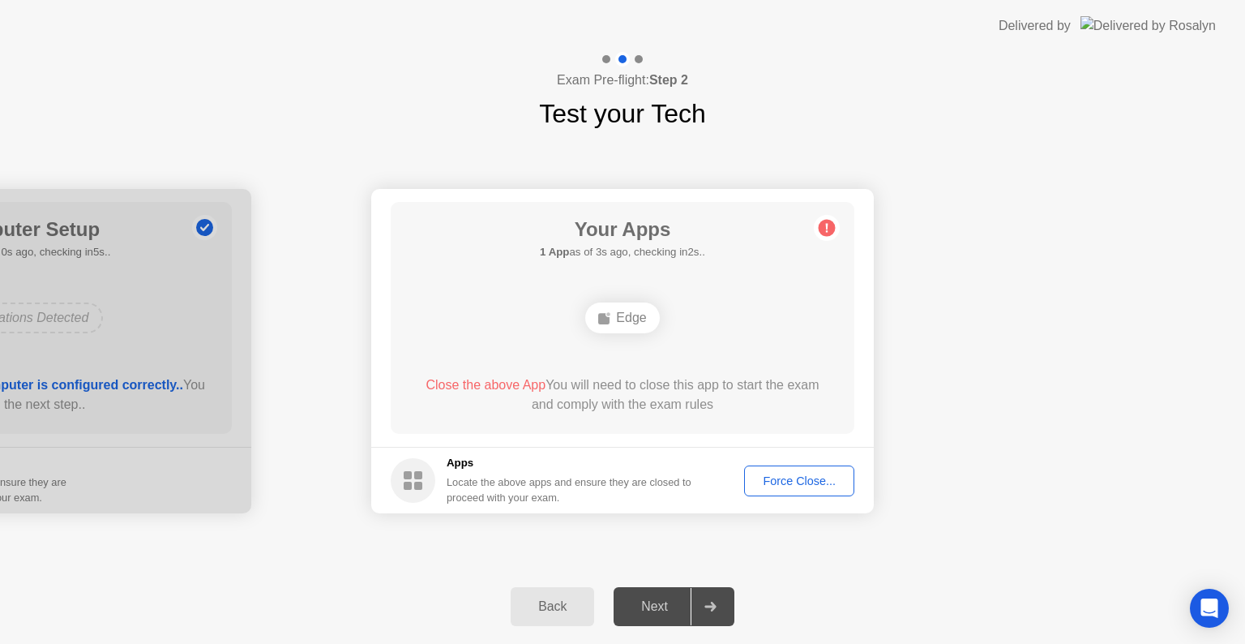
click at [812, 477] on div "Force Close..." at bounding box center [799, 480] width 99 height 13
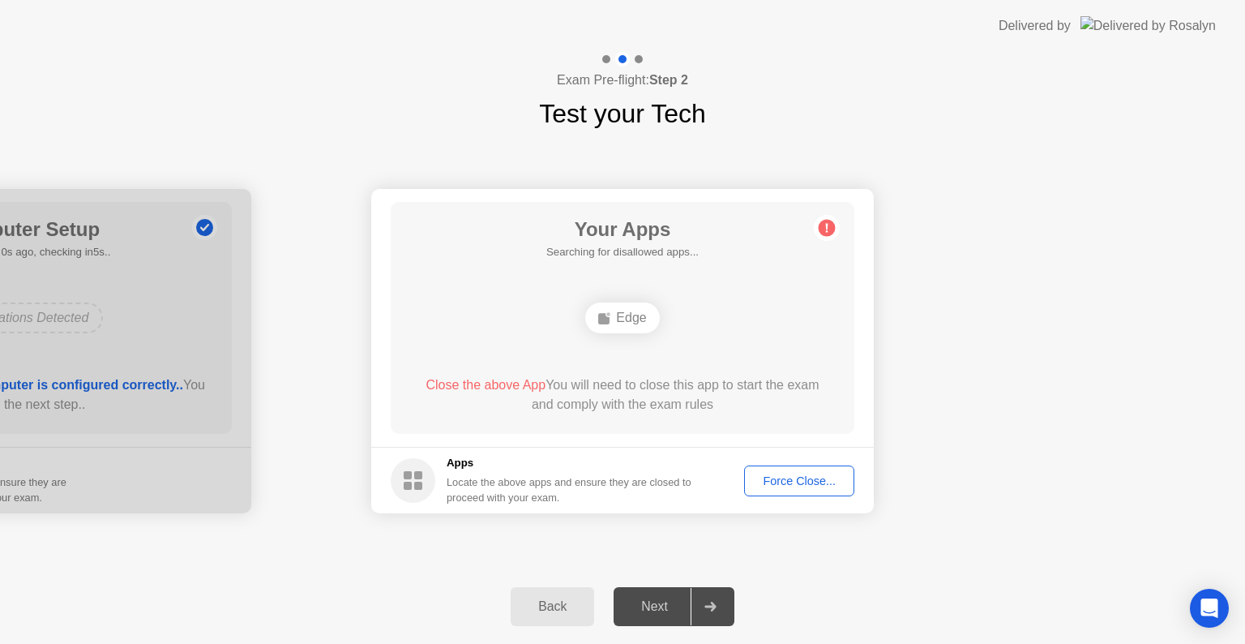
click at [812, 474] on div "Force Close..." at bounding box center [799, 480] width 99 height 13
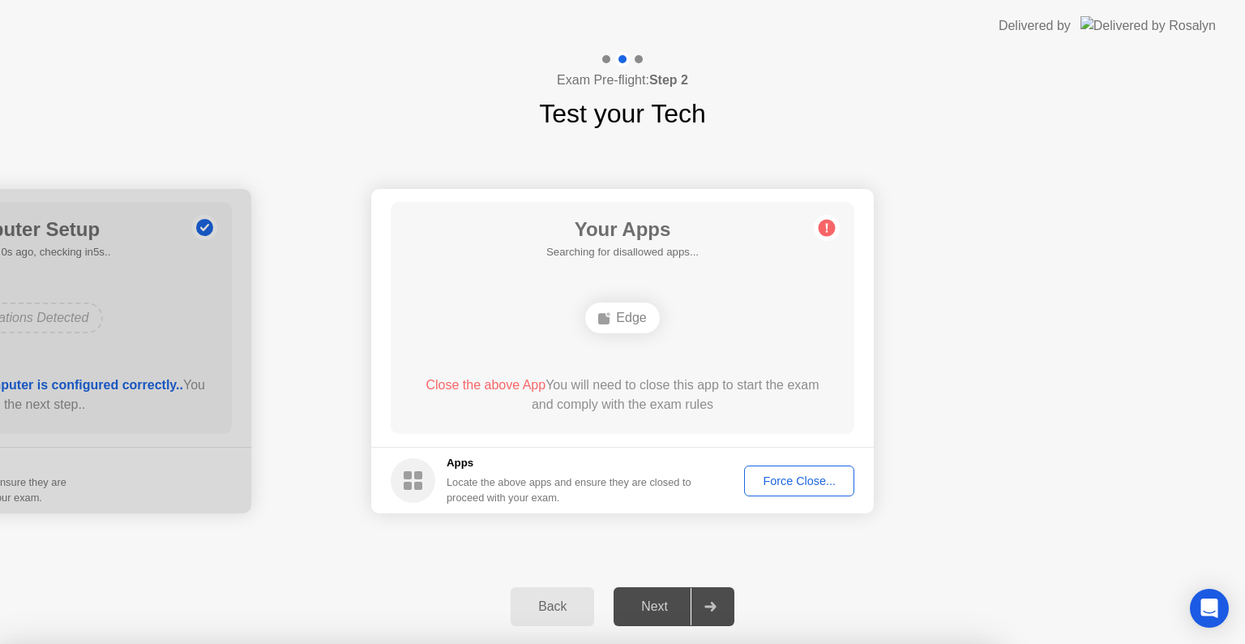
click at [786, 643] on div at bounding box center [622, 644] width 1245 height 0
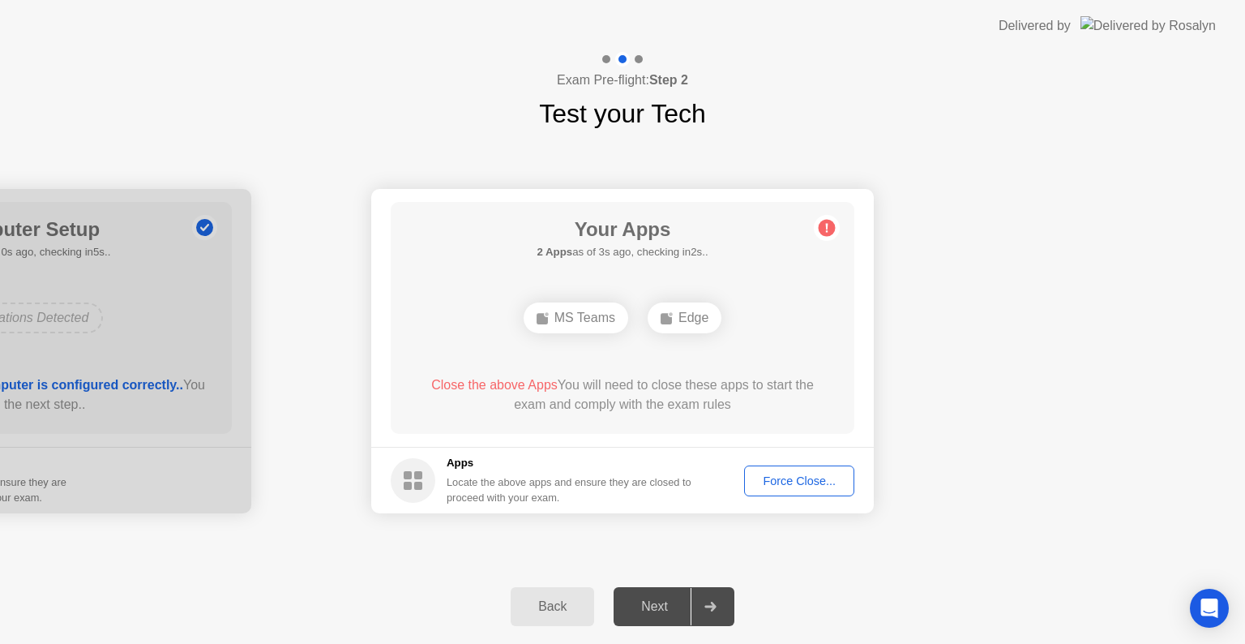
click at [789, 486] on div "Force Close..." at bounding box center [799, 480] width 99 height 13
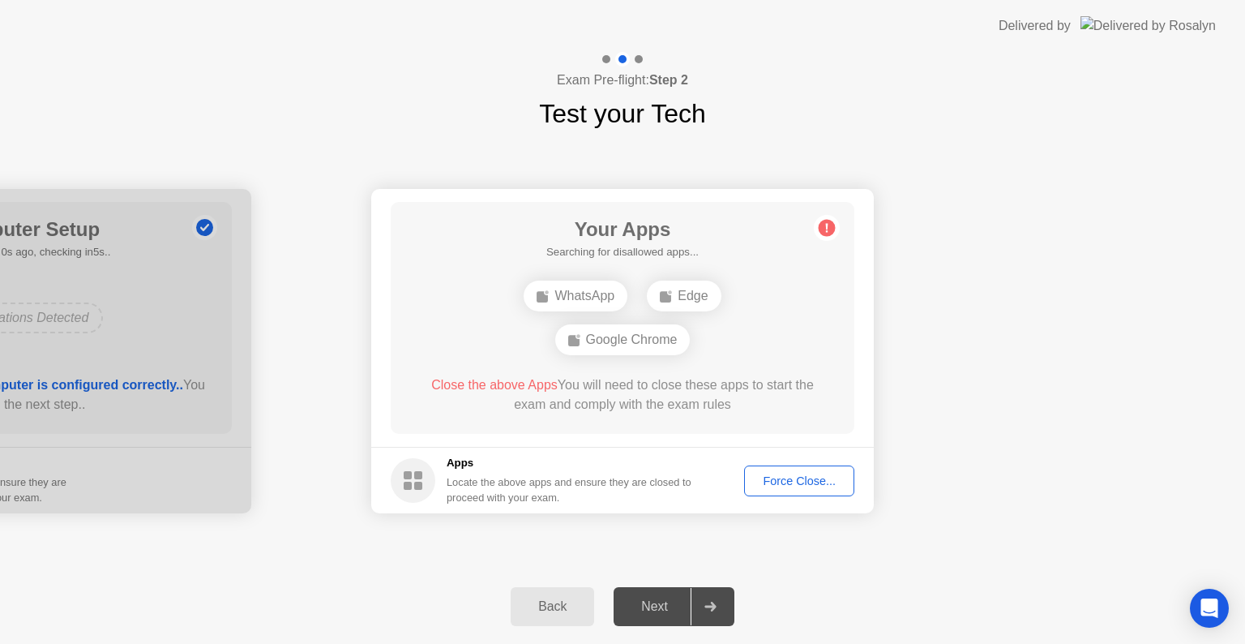
click at [819, 477] on div "Force Close..." at bounding box center [799, 480] width 99 height 13
